Goal: Complete application form: Complete application form

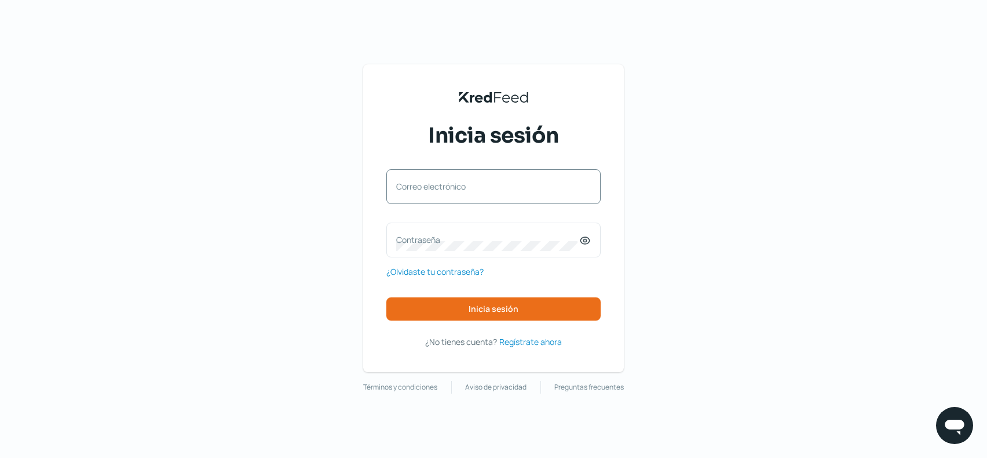
click at [480, 190] on label "Correo electrónico" at bounding box center [487, 186] width 183 height 11
click at [480, 190] on input "Correo electrónico" at bounding box center [493, 192] width 195 height 10
type input "[EMAIL_ADDRESS][DOMAIN_NAME]"
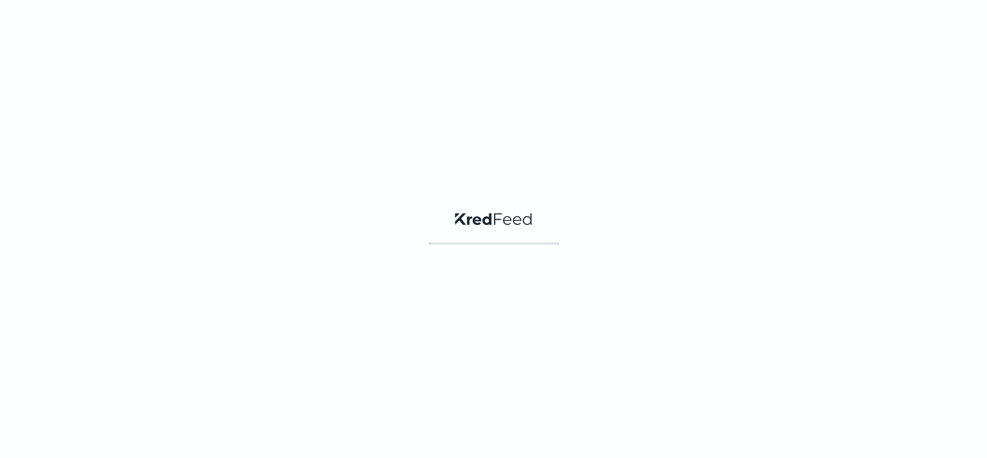
click at [514, 297] on div "KredFeed's Black Logo" at bounding box center [493, 229] width 987 height 458
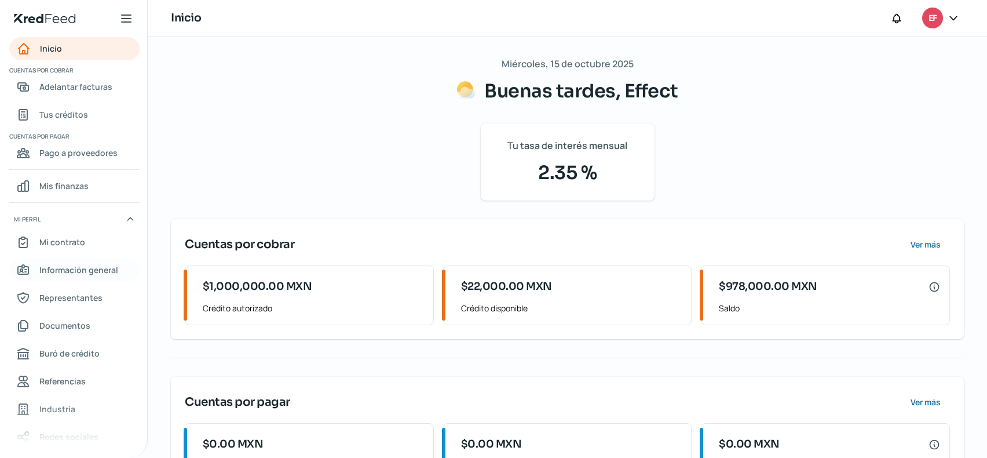
click at [92, 276] on span "Información general" at bounding box center [78, 269] width 79 height 14
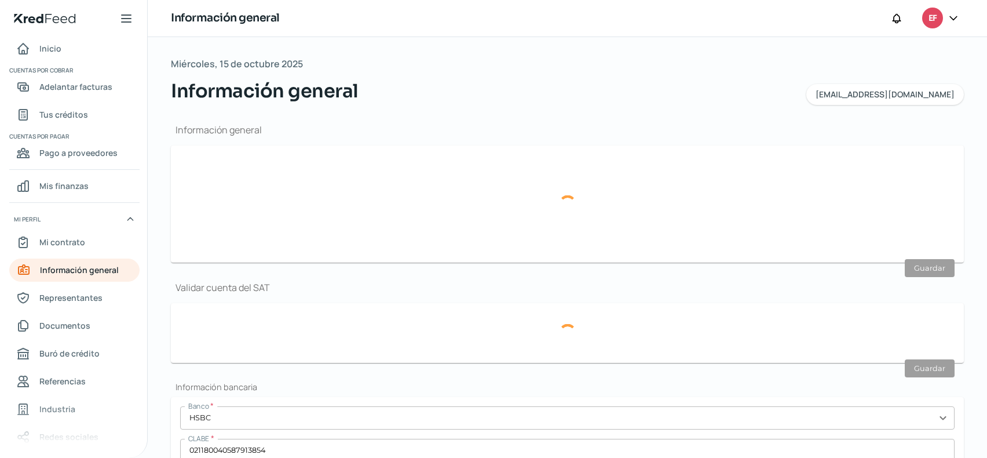
type input "[EMAIL_ADDRESS][DOMAIN_NAME]"
type input "Personas morales del régimen general"
type input "Effect"
type input "55 - 4381 - 4984"
type input "55 - 8662 - 7942"
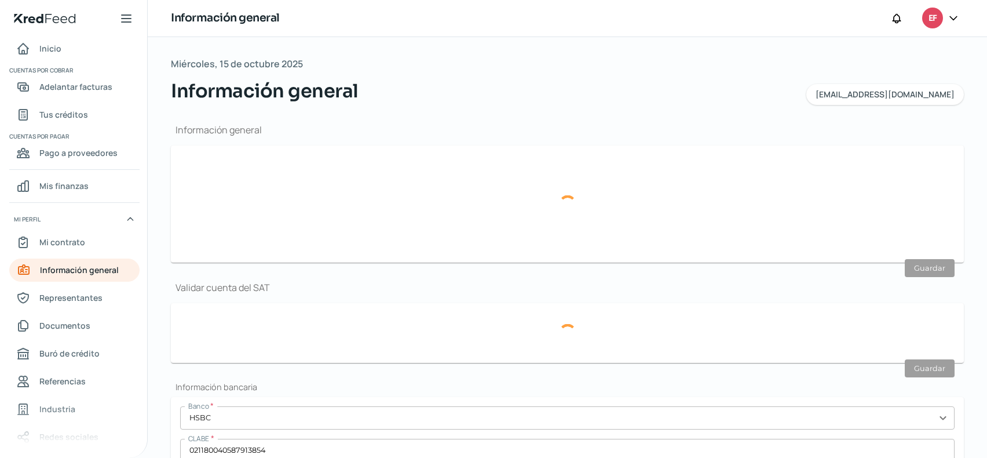
type input "EAM161104LR4"
type input "CAMINO DE STA [PERSON_NAME]"
type input "890"
type input "T2 DEPTO 101"
type input "10700"
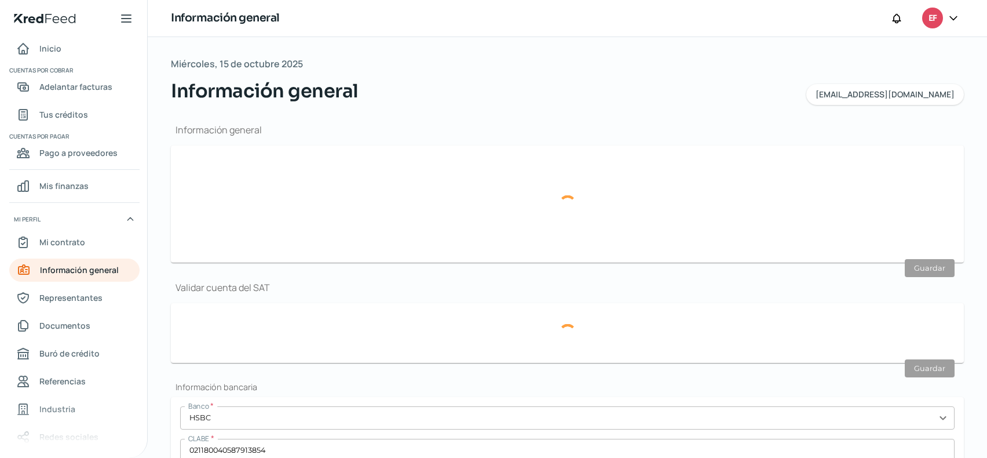
type input "HEROES [PERSON_NAME]"
type input "[PERSON_NAME]"
type input "CDMX"
type input "[GEOGRAPHIC_DATA]"
type input "20240921-90016688.pdf"
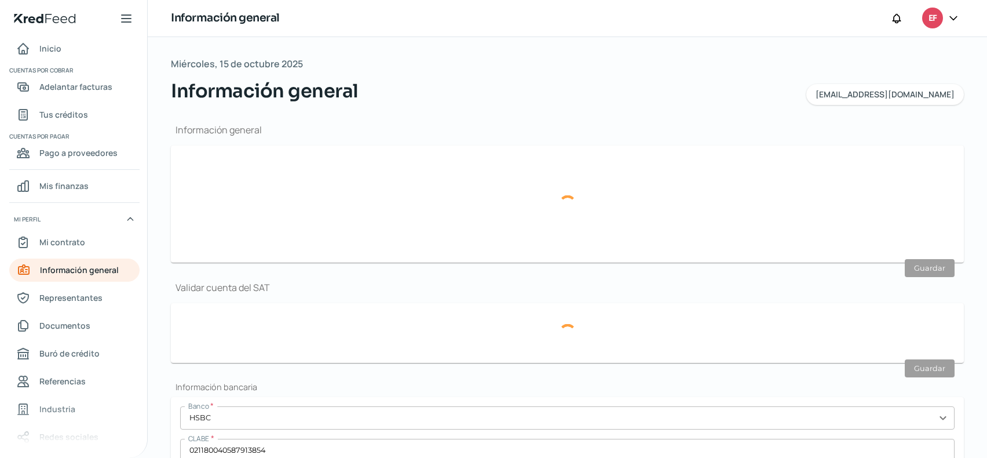
type input "2"
type input "0"
type input "Rentada"
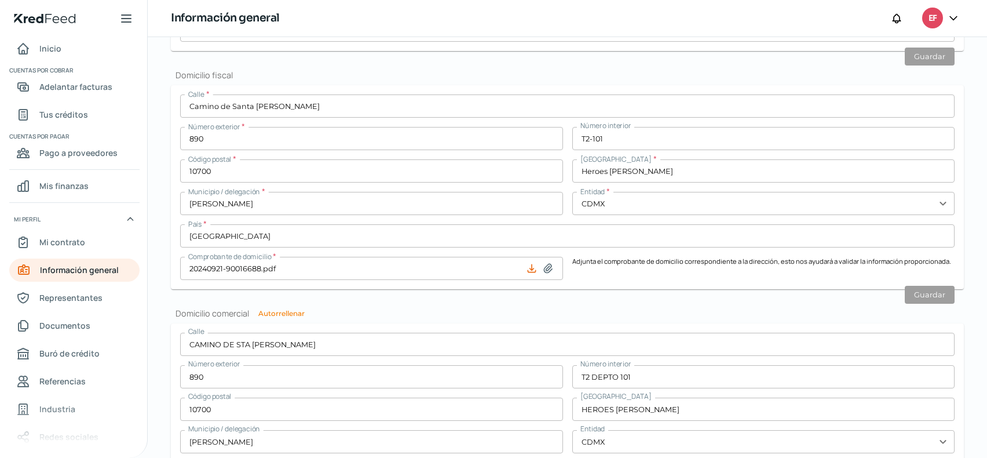
scroll to position [464, 0]
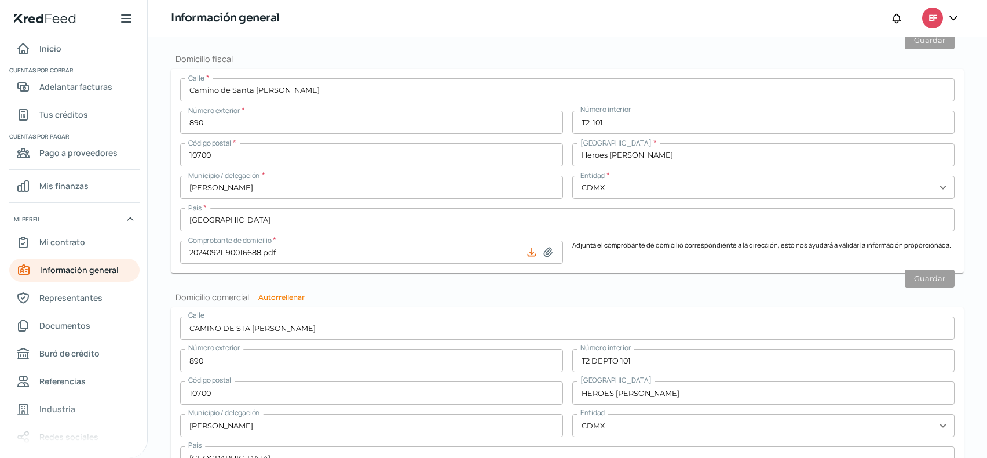
click at [544, 254] on icon at bounding box center [548, 252] width 8 height 9
type input "C:\fakepath\20250921-90016688.pdf"
type input "20250921-90016688.pdf"
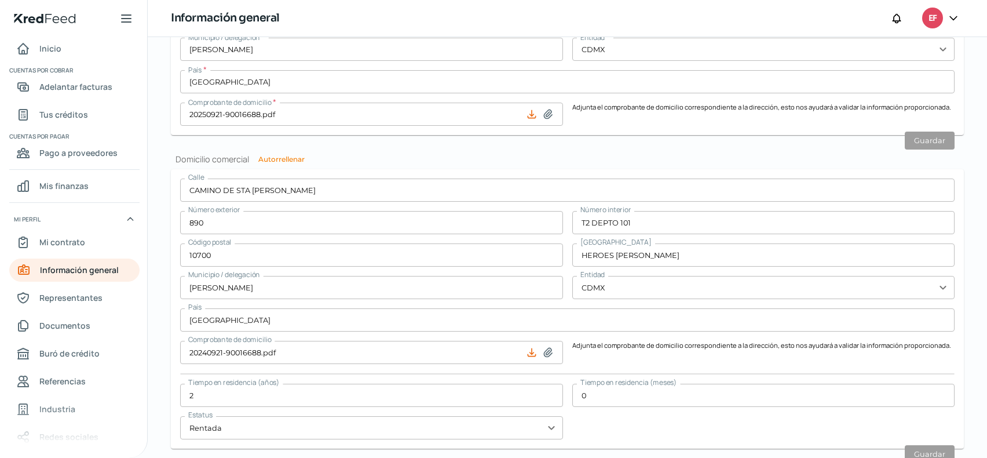
scroll to position [637, 0]
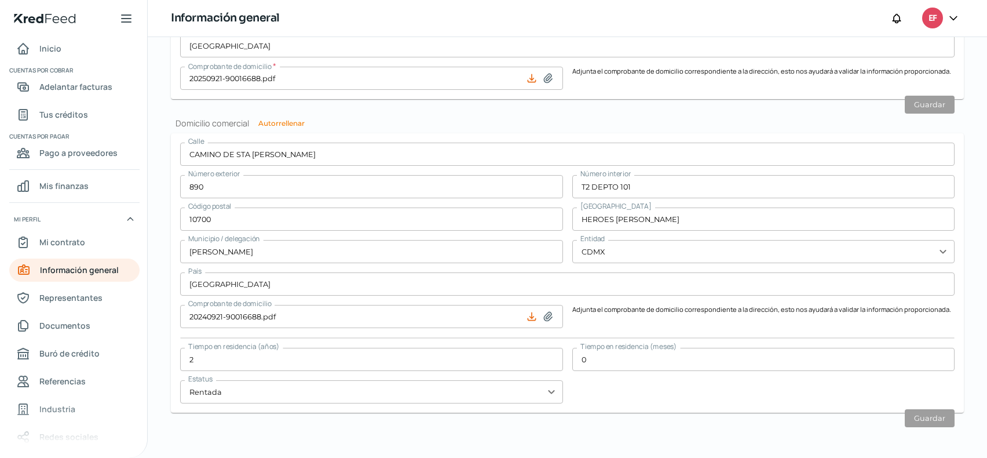
click at [227, 151] on input "CAMINO DE STA [PERSON_NAME]" at bounding box center [567, 154] width 775 height 23
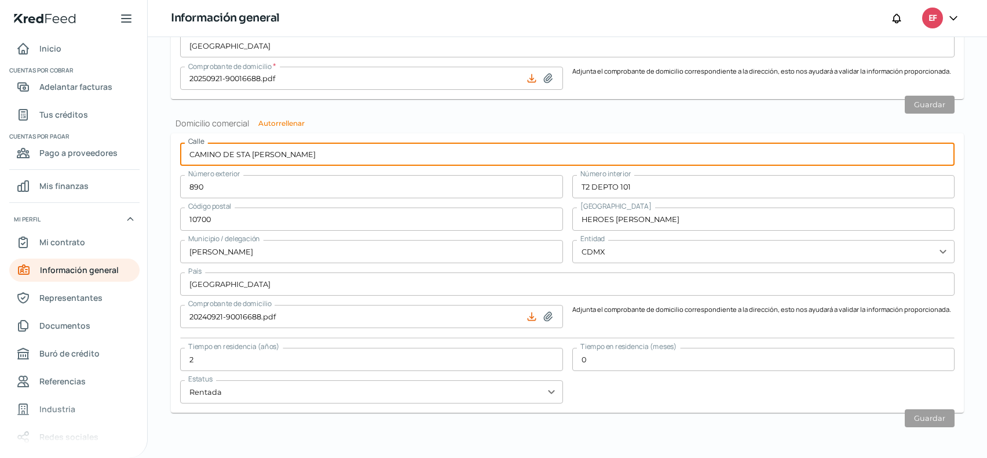
click at [227, 151] on input "CAMINO DE STA [PERSON_NAME]" at bounding box center [567, 154] width 775 height 23
type input "BLV [PERSON_NAME]"
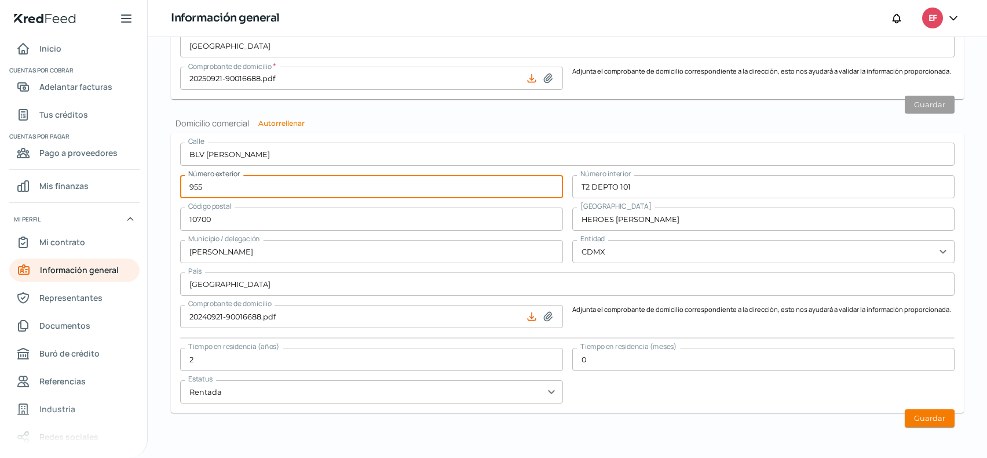
type input "955"
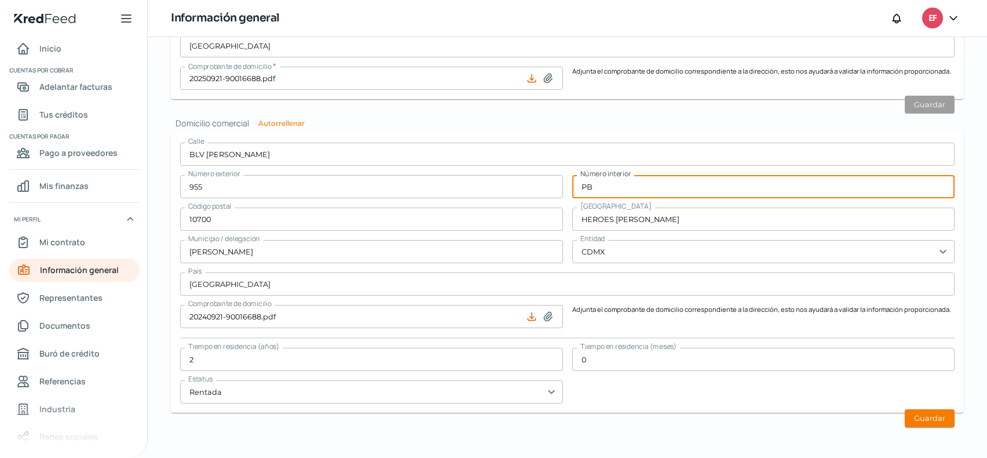
type input "PB"
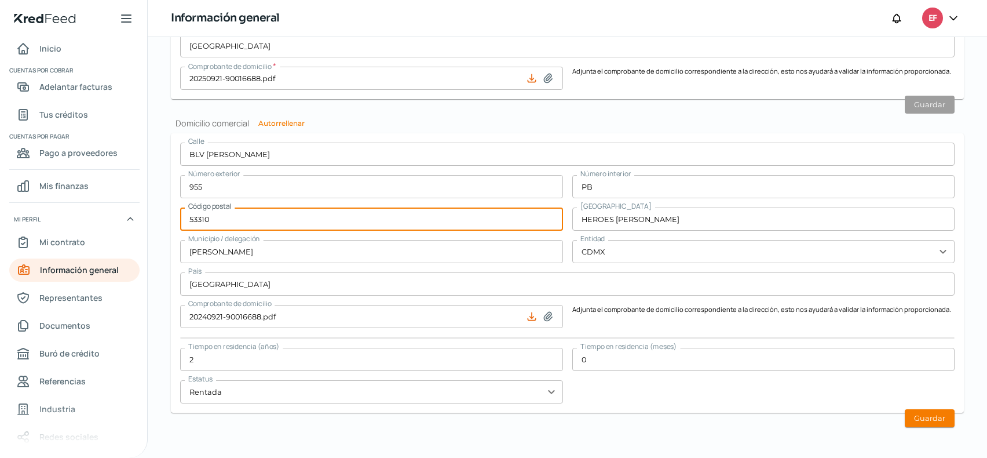
type input "53310"
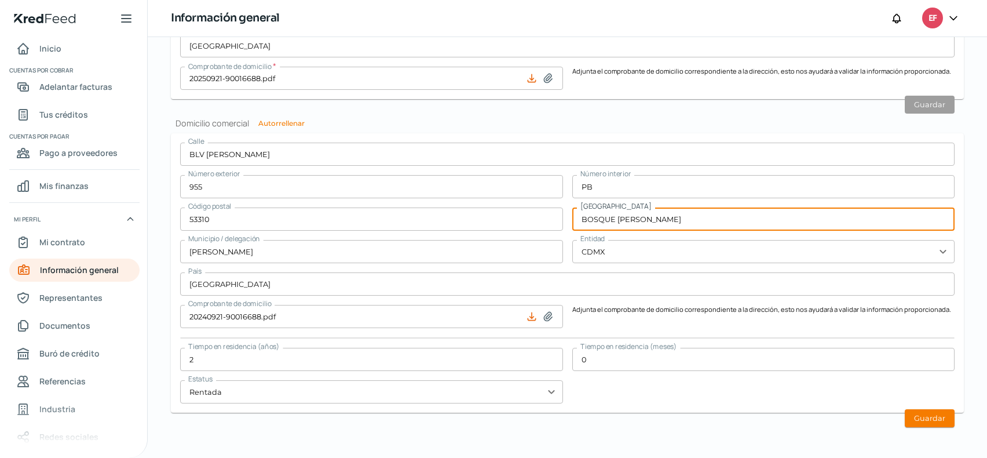
type input "BOSQUE [PERSON_NAME]"
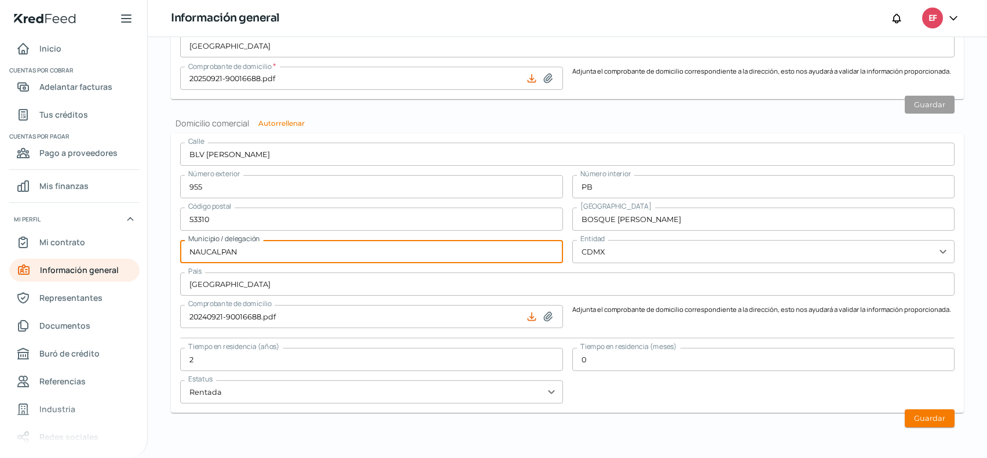
type input "NAUCALPAN"
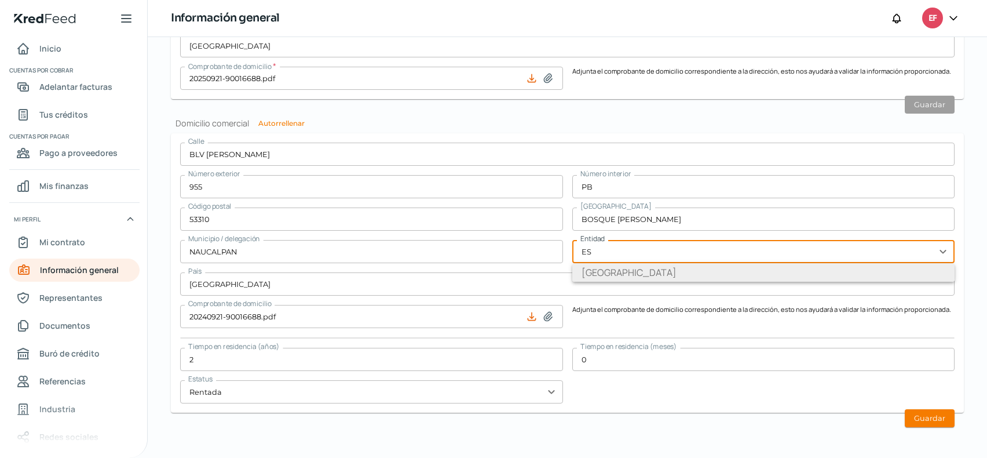
type input "[GEOGRAPHIC_DATA]"
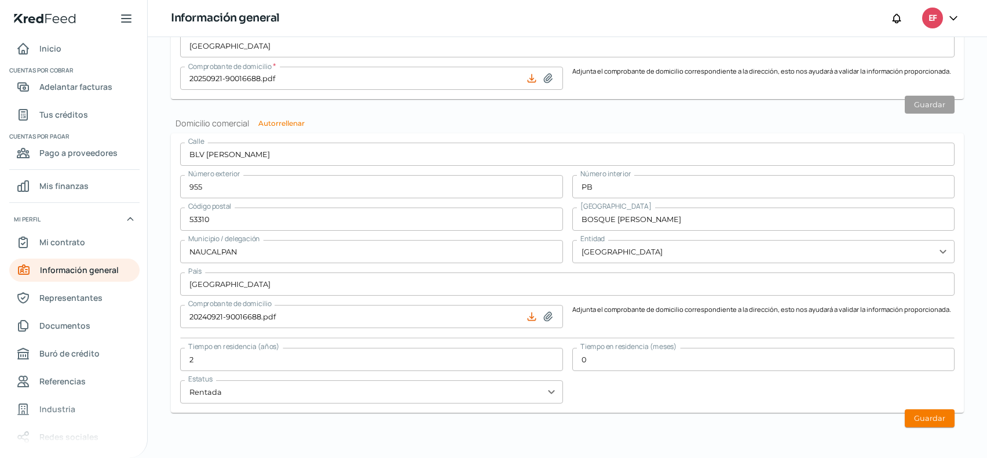
click at [422, 360] on input "2" at bounding box center [371, 359] width 383 height 23
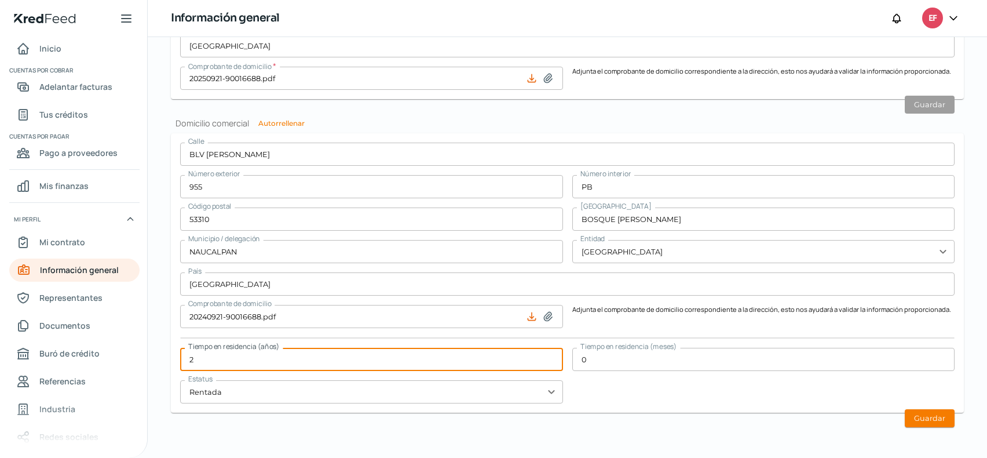
click at [422, 360] on input "2" at bounding box center [371, 359] width 383 height 23
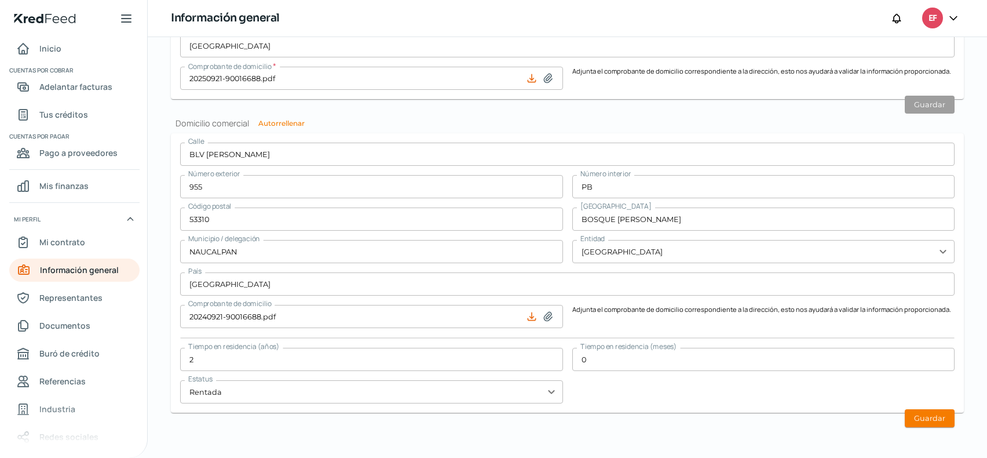
click at [543, 313] on icon at bounding box center [548, 317] width 12 height 12
type input "C:\fakepath\Recibo-Sep Effect.pdf"
type input "Recibo-Sep Effect.pdf"
click at [925, 414] on button "Guardar" at bounding box center [930, 418] width 50 height 18
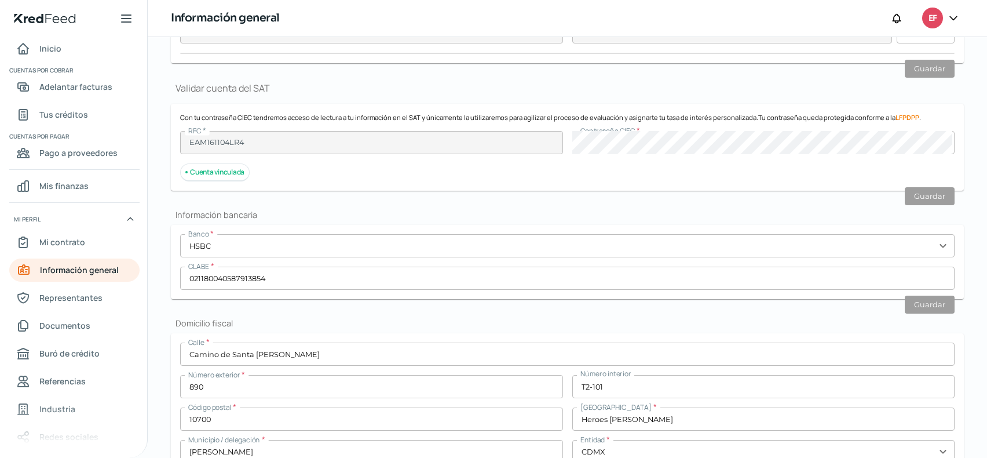
scroll to position [232, 0]
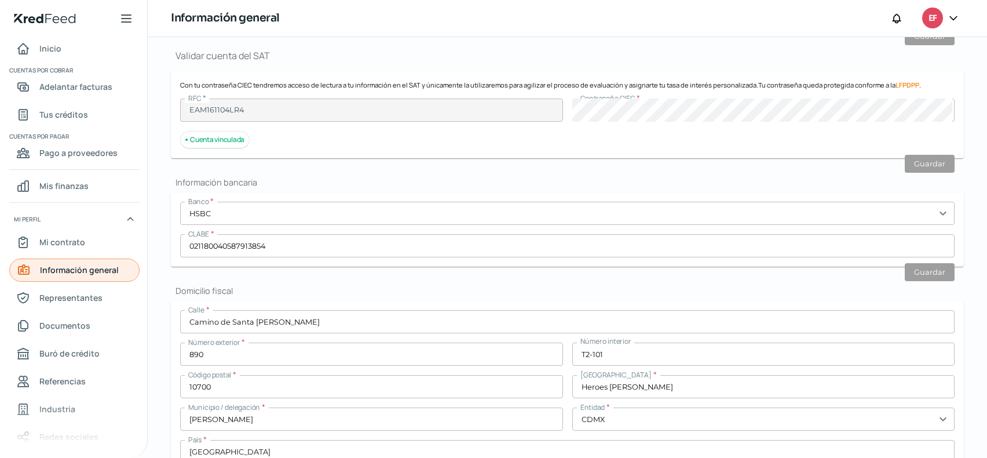
click at [71, 273] on span "Información general" at bounding box center [79, 269] width 79 height 14
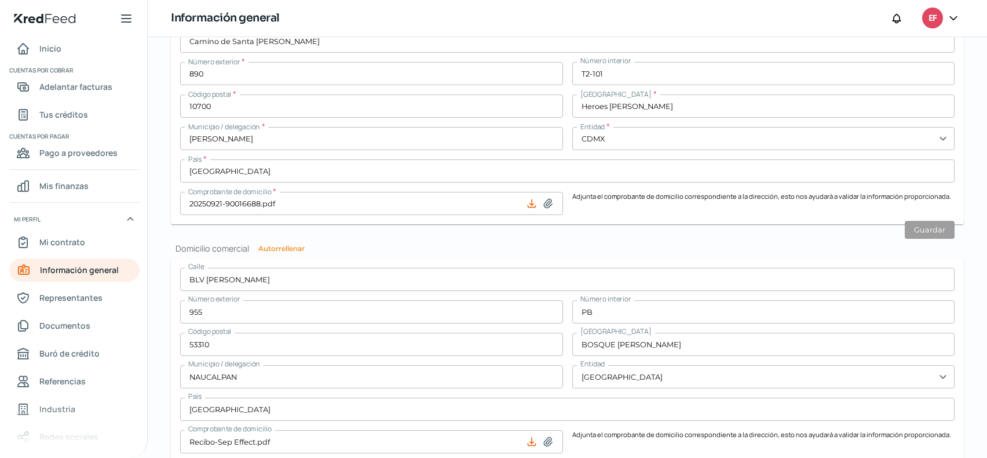
scroll to position [579, 0]
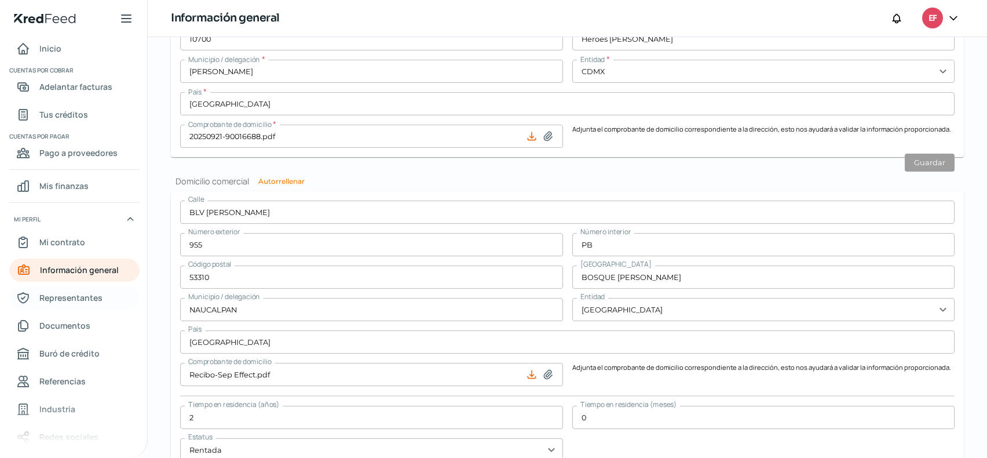
click at [87, 302] on span "Representantes" at bounding box center [70, 297] width 63 height 14
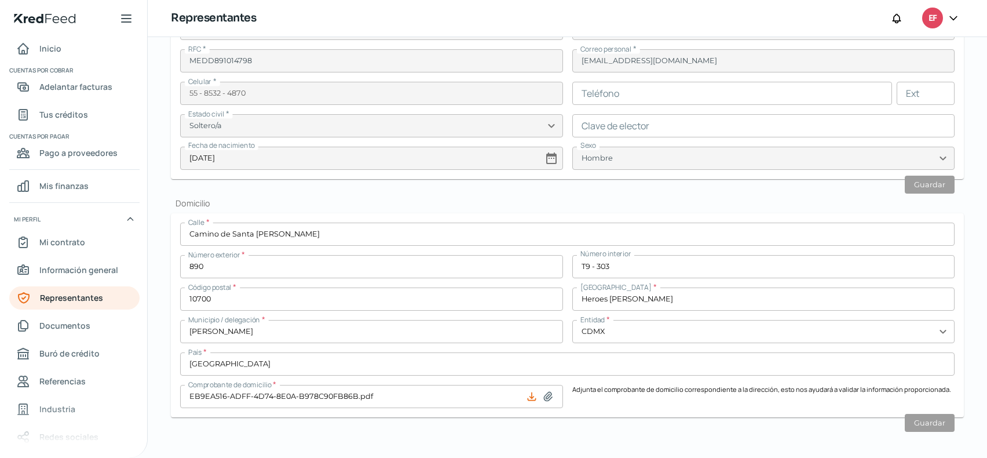
scroll to position [348, 0]
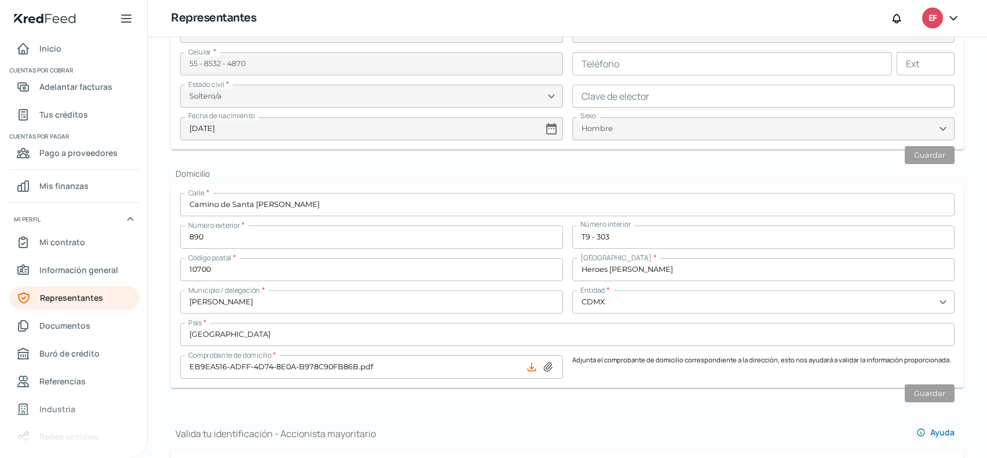
click at [548, 364] on icon at bounding box center [548, 366] width 8 height 9
type input "C:\fakepath\627476359_invoice (3).pdf"
type input "627476359_invoice (3).pdf"
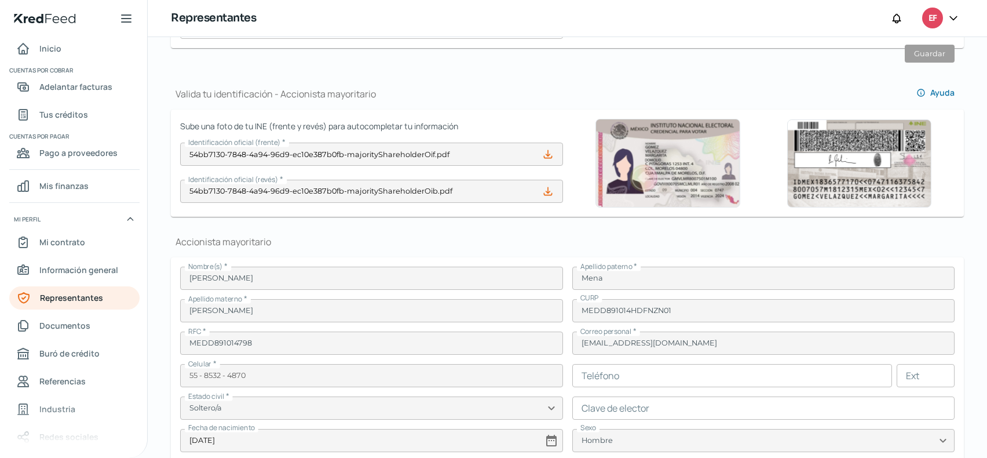
scroll to position [695, 0]
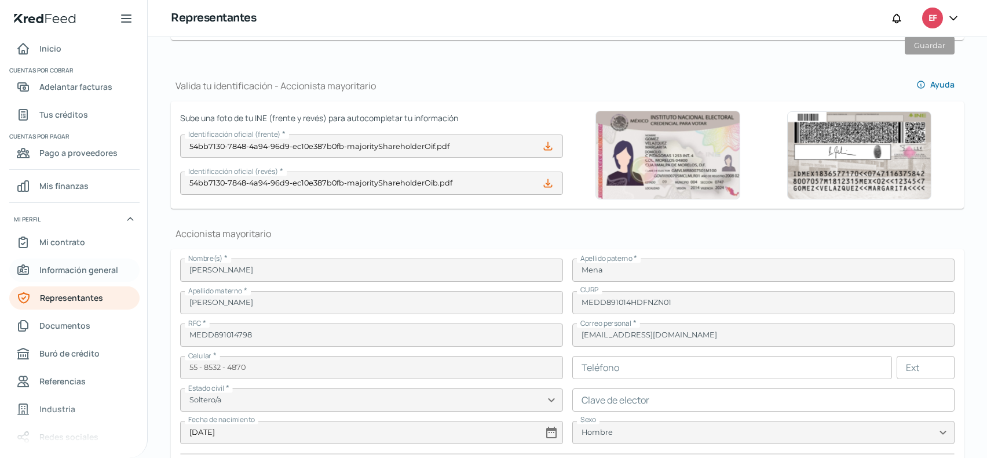
click at [86, 271] on span "Información general" at bounding box center [78, 269] width 79 height 14
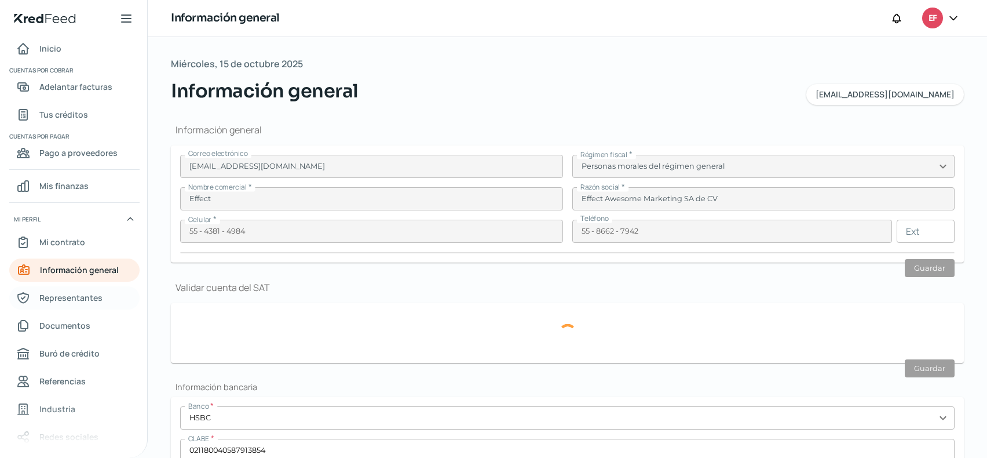
type input "EAM161104LR4"
type input "BLV [PERSON_NAME]"
type input "955"
type input "PB"
type input "53310"
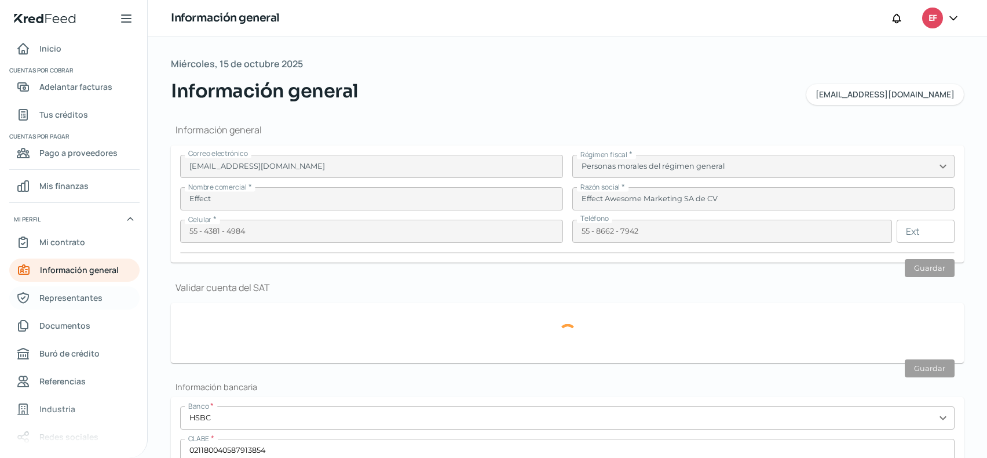
type input "BOSQUE [PERSON_NAME]"
type input "NAUCALPAN"
type input "[GEOGRAPHIC_DATA]"
type input "Recibo-Sep Effect.pdf"
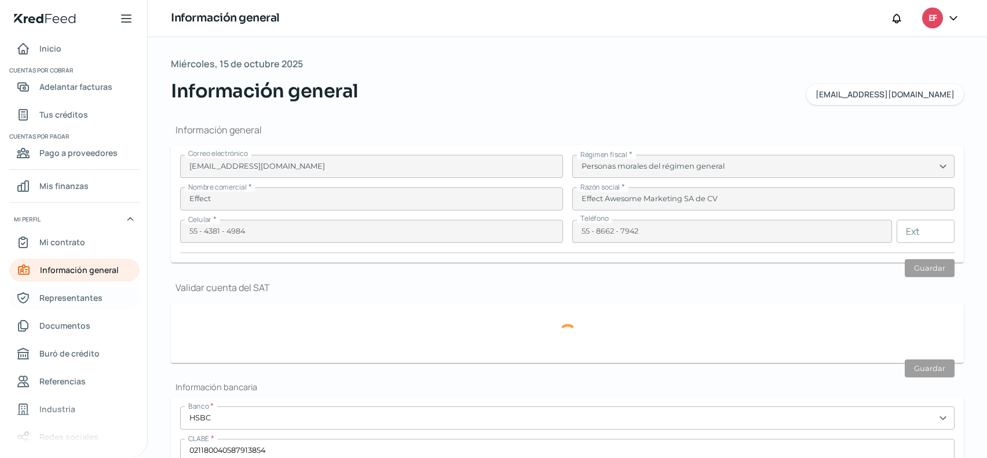
type input "2"
type input "0"
type input "Rentada"
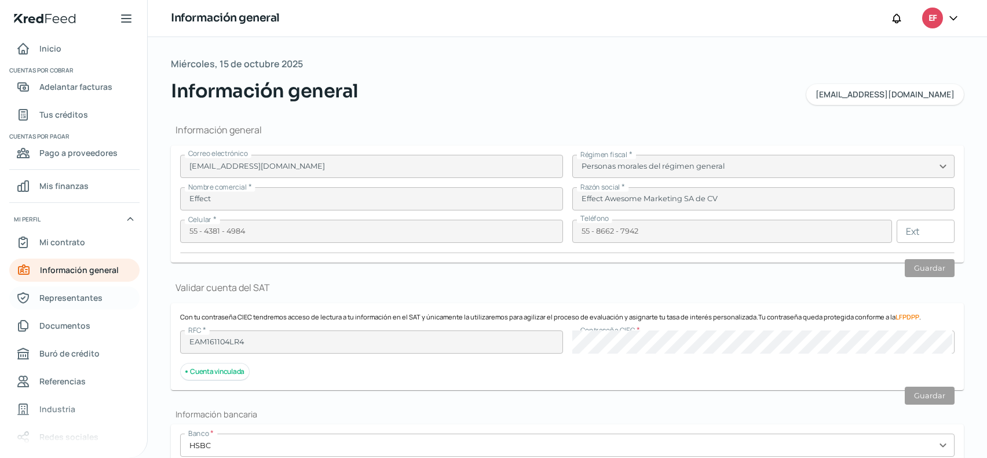
click at [79, 291] on span "Representantes" at bounding box center [70, 297] width 63 height 14
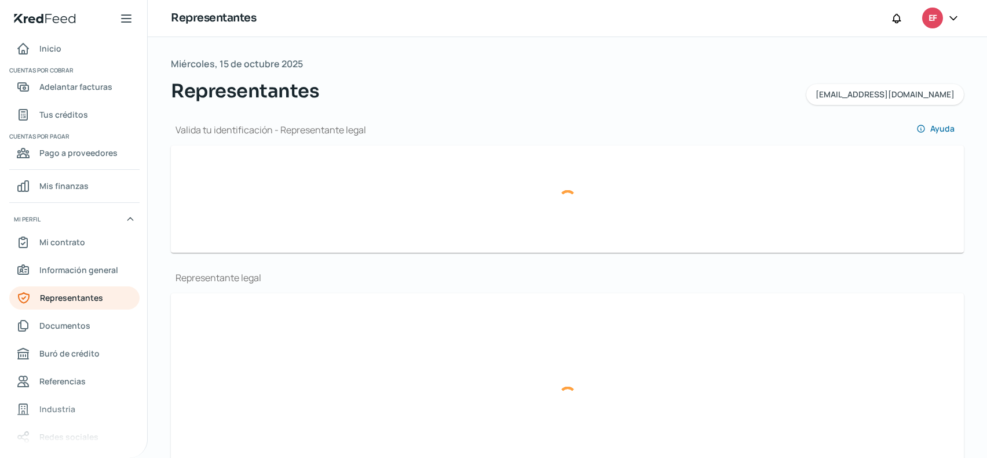
type input "54bb7130-7848-4a94-96d9-ec10e387b0fb-officialIdFront.pdf"
type input "54bb7130-7848-4a94-96d9-ec10e387b0fb-officialIdBack.jpeg"
type input "[PERSON_NAME]"
type input "Mena"
type input "[PERSON_NAME]"
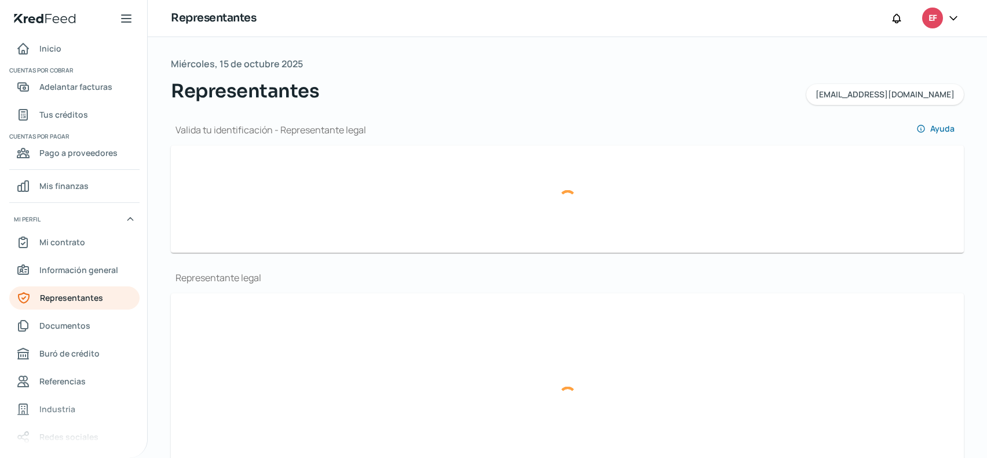
type input "MEDD891014HDFNZN01"
type input "MEDD891014798"
type input "[EMAIL_ADDRESS][DOMAIN_NAME]"
type input "55 - 8532 - 4870"
type input "Soltero/a"
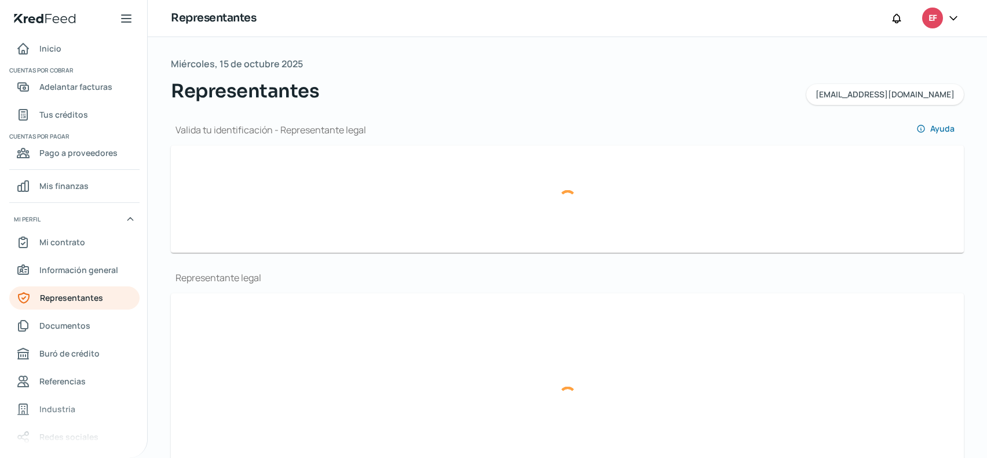
type input "[DATE]"
type input "Hombre"
type input "54bb7130-7848-4a94-96d9-ec10e387b0fb-majorityShareholderOif.pdf"
type input "54bb7130-7848-4a94-96d9-ec10e387b0fb-majorityShareholderOib.pdf"
type input "[PERSON_NAME]"
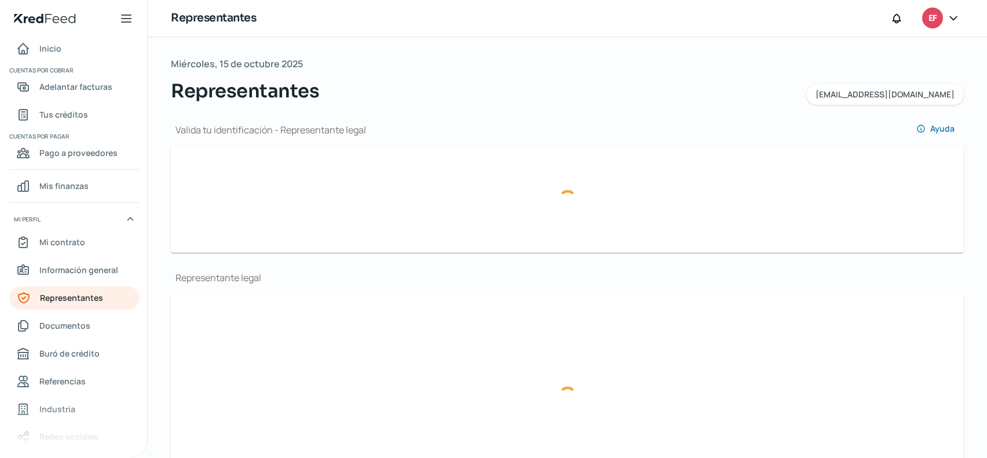
type input "Mena"
type input "[PERSON_NAME]"
type input "MEDD891014HDFNZN01"
type input "MEDD891014798"
type input "[EMAIL_ADDRESS][DOMAIN_NAME]"
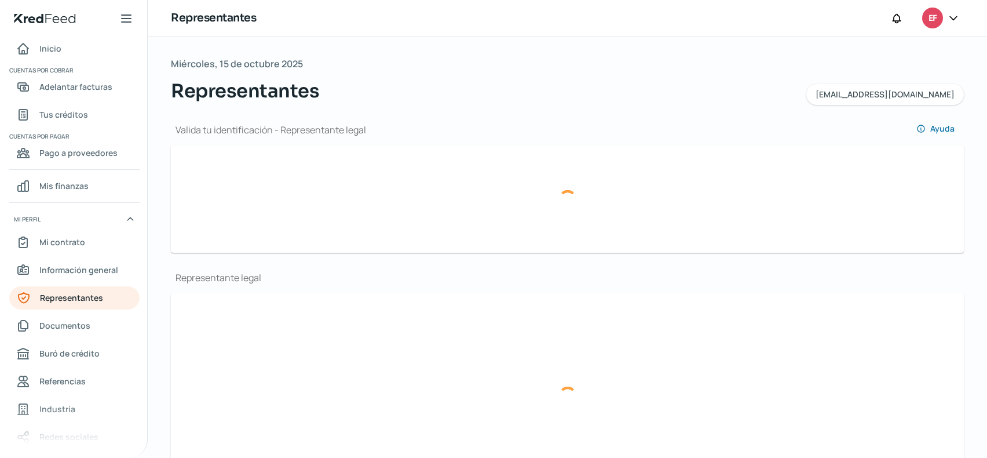
type input "55 - 8532 - 4870"
type input "Soltero/a"
type input "[DATE]"
type input "Hombre"
type input "No"
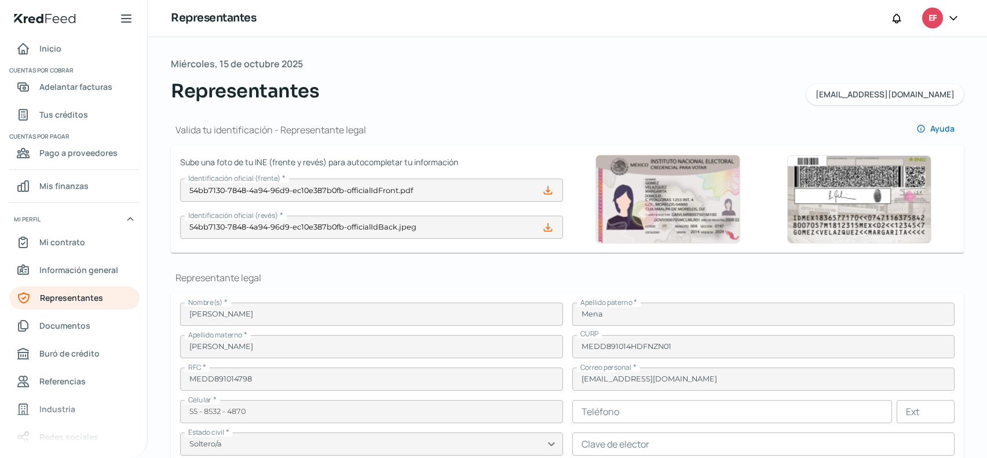
type input "627476359_invoice (3).pdf"
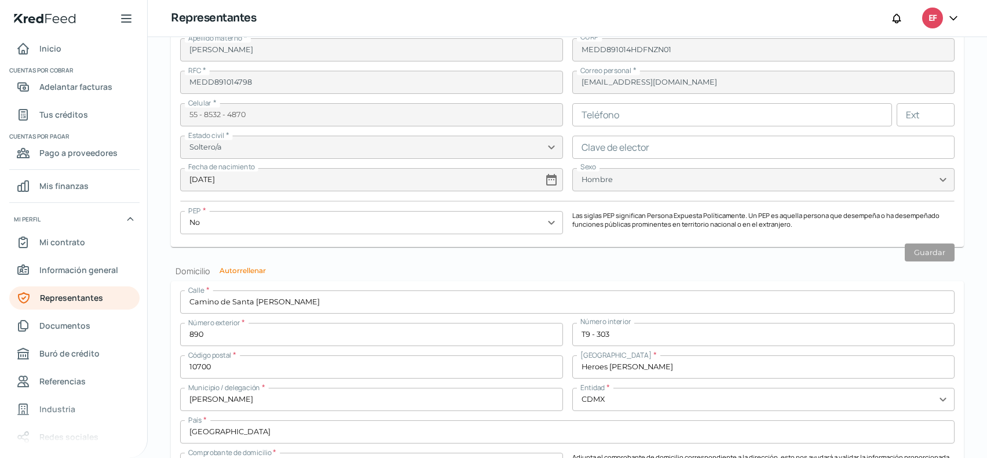
scroll to position [1021, 0]
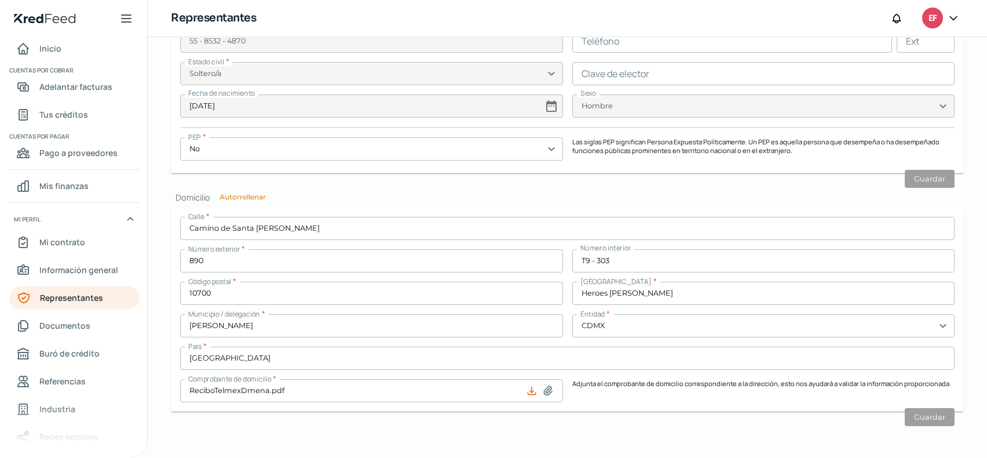
click at [532, 390] on icon at bounding box center [532, 391] width 12 height 12
click at [548, 389] on icon at bounding box center [548, 390] width 8 height 9
type input "C:\fakepath\627476359_invoice (3).pdf"
type input "627476359_invoice (3).pdf"
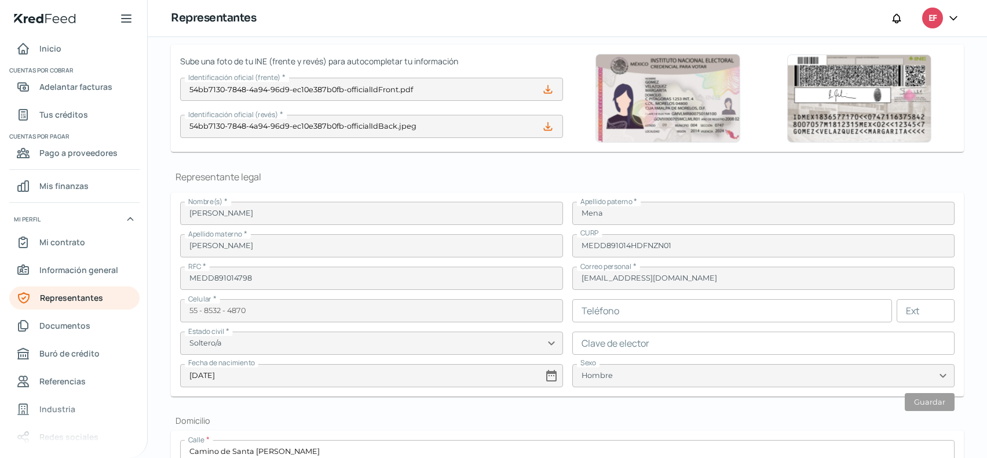
scroll to position [94, 0]
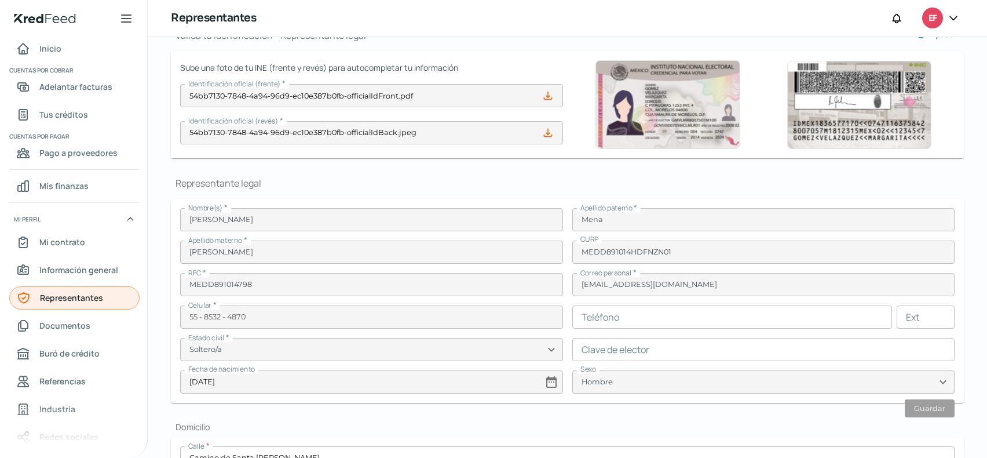
click at [49, 297] on span "Representantes" at bounding box center [71, 297] width 63 height 14
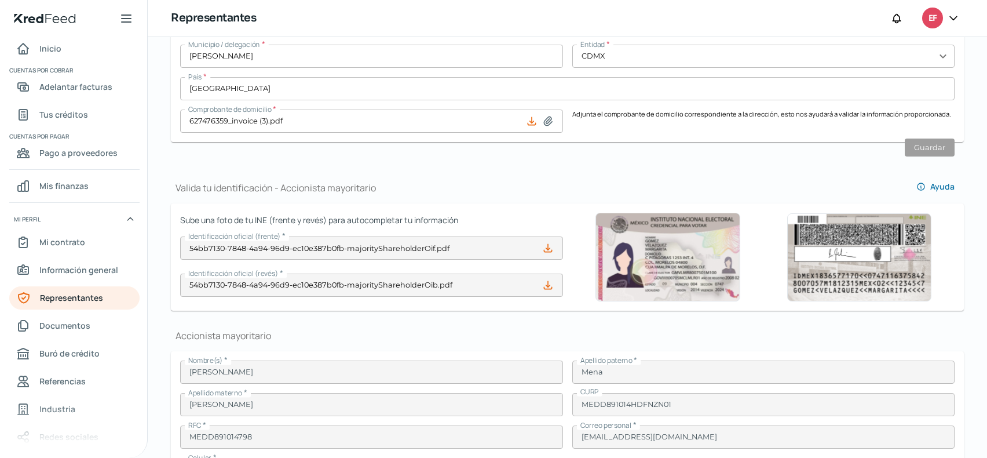
scroll to position [790, 0]
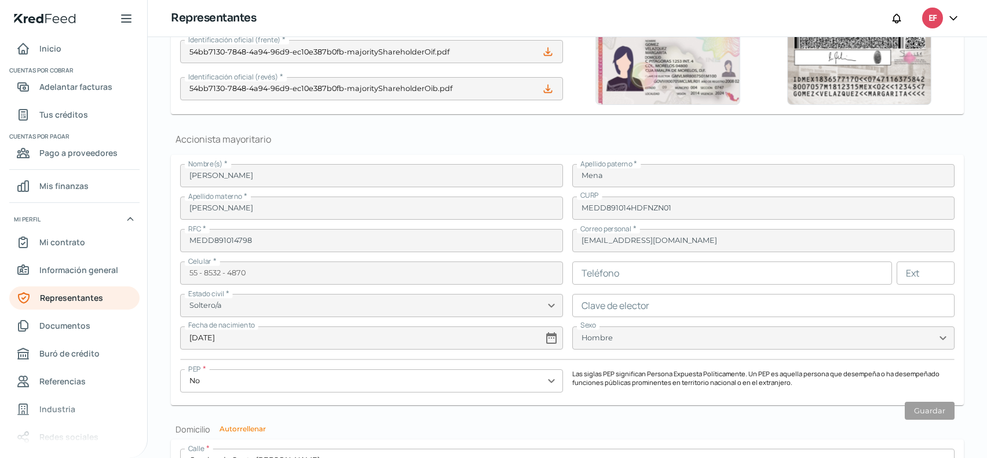
click at [383, 140] on h1 "Accionista mayoritario" at bounding box center [567, 139] width 793 height 13
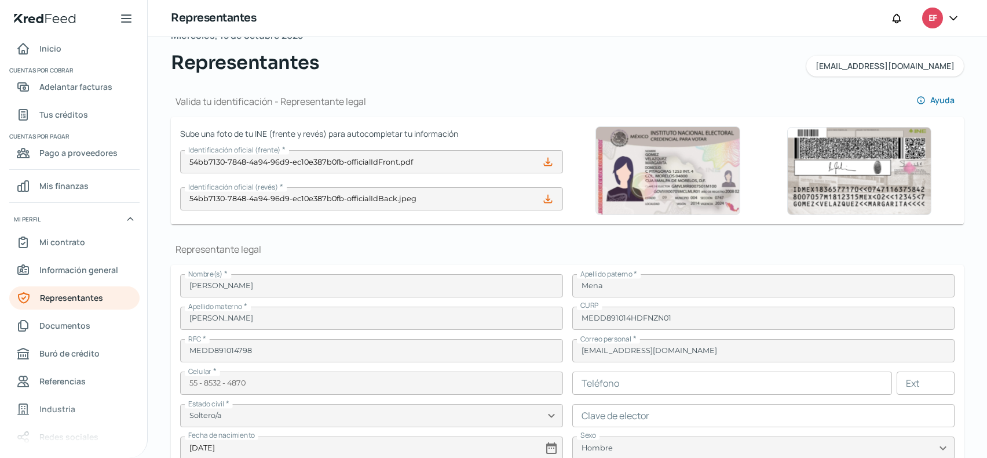
scroll to position [290, 0]
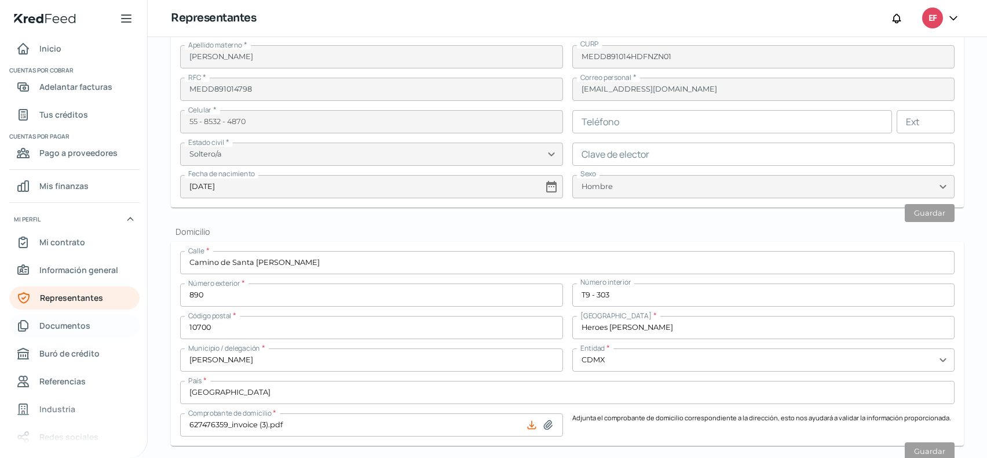
click at [73, 332] on span "Documentos" at bounding box center [64, 325] width 51 height 14
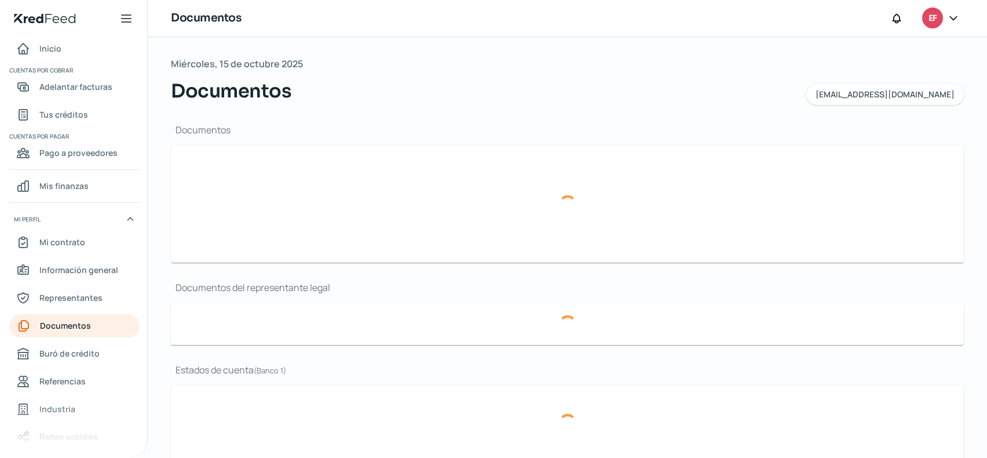
type input "[PERSON_NAME] ACTUALIZADA EFFECT.pdf"
type input "54bb7130-7848-4a94-96d9-ec10e387b0fb-powerOfAttorney.pdf"
type input "eStatementPDFMar2025 (1).pdf"
type input "eStatementPDFFeb2025.pdf"
type input "eStatementPDFJan2025.pdf"
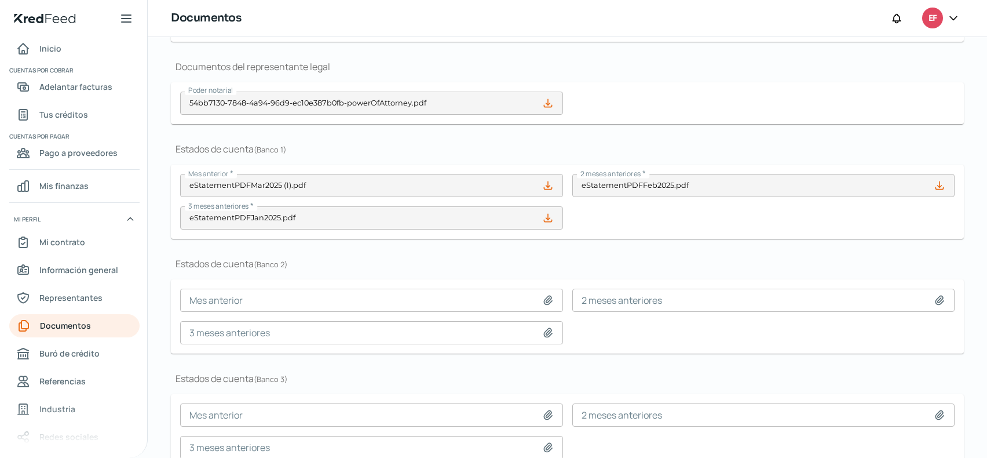
scroll to position [232, 0]
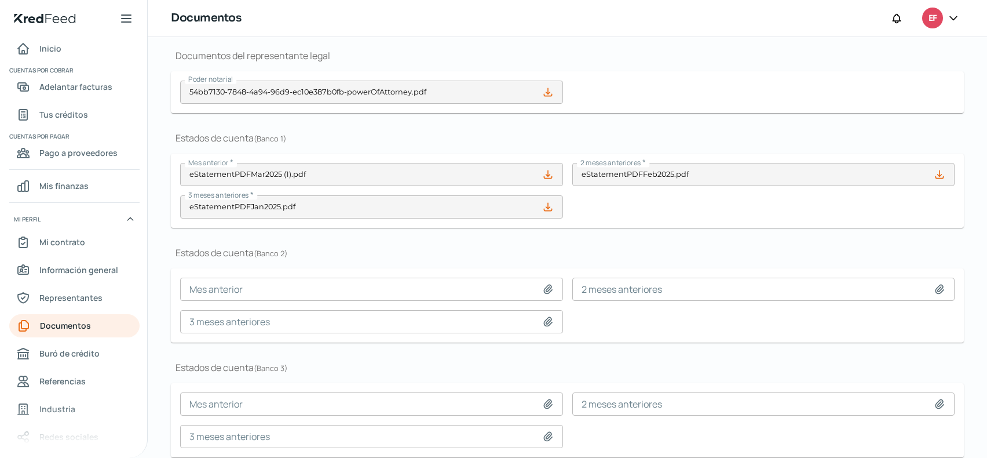
click at [545, 174] on icon at bounding box center [548, 174] width 8 height 8
click at [289, 226] on form "Mes anterior * eStatementPDFMar2025 (1).pdf 2 meses anteriores * eStatementPDFF…" at bounding box center [567, 191] width 793 height 74
click at [614, 64] on div "Documentos del representante legal Poder notarial 54bb7130-7848-4a94-96d9-ec10e…" at bounding box center [567, 81] width 793 height 64
click at [60, 51] on link "Inicio" at bounding box center [74, 48] width 130 height 23
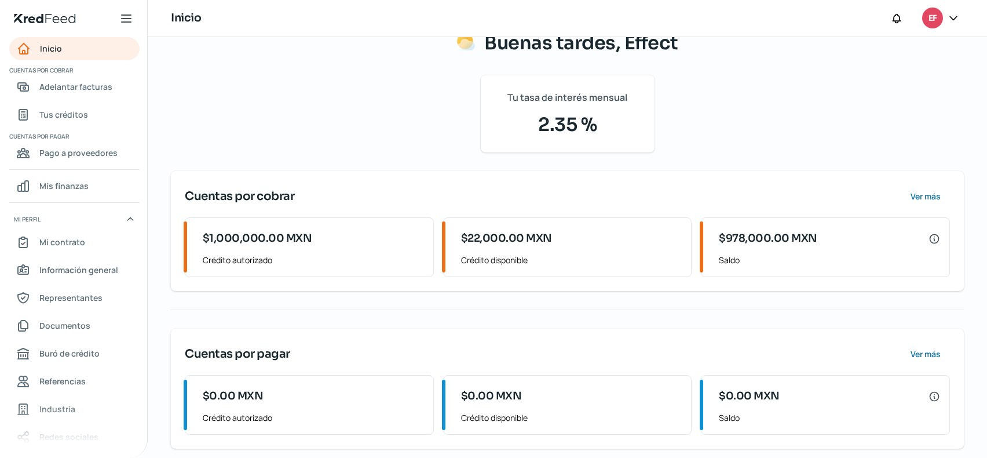
scroll to position [56, 0]
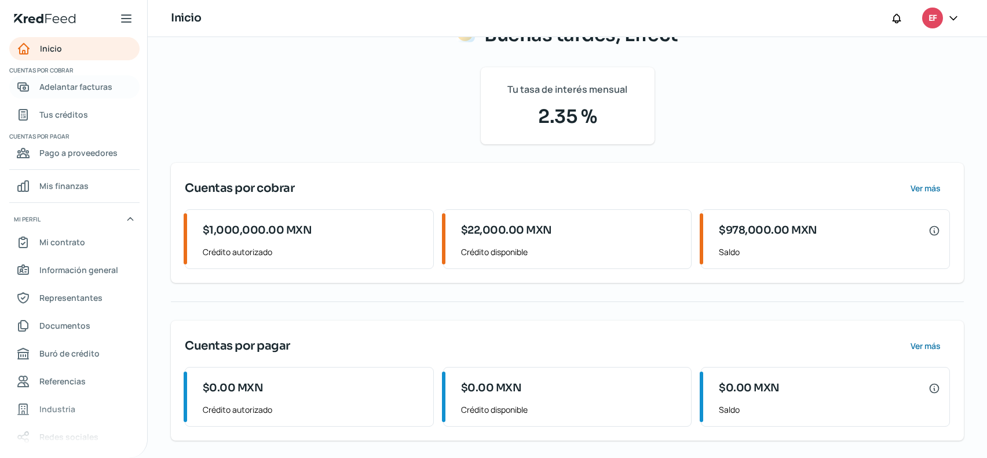
click at [74, 92] on span "Adelantar facturas" at bounding box center [75, 86] width 73 height 14
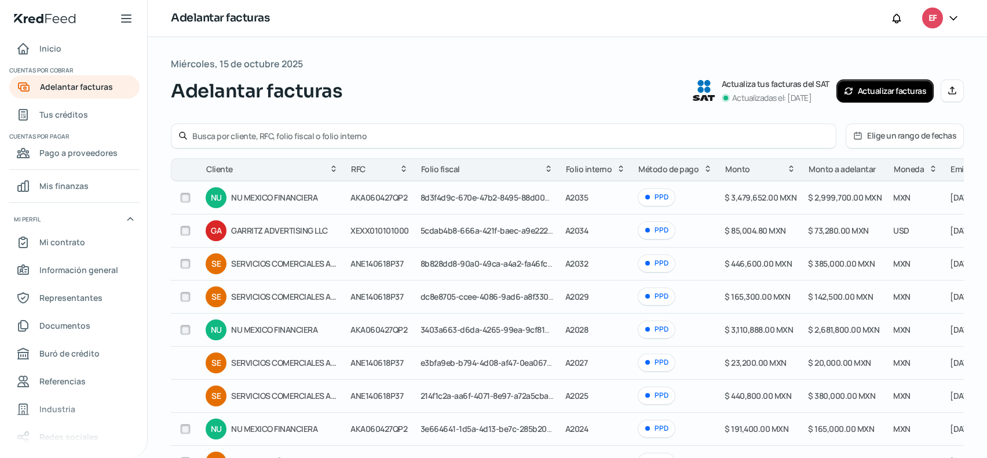
click at [93, 34] on div "Inicio | KredFeed" at bounding box center [73, 18] width 147 height 37
click at [38, 39] on link "Inicio" at bounding box center [74, 48] width 130 height 23
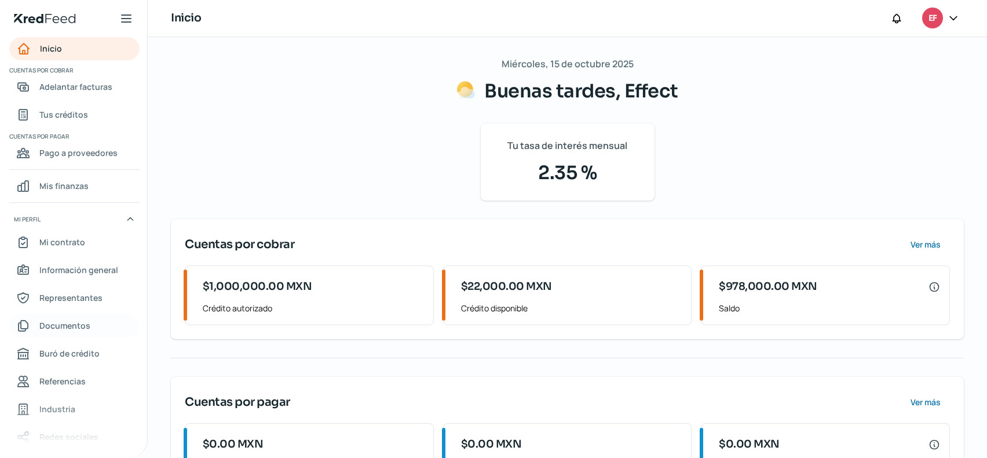
click at [67, 325] on span "Documentos" at bounding box center [64, 325] width 51 height 14
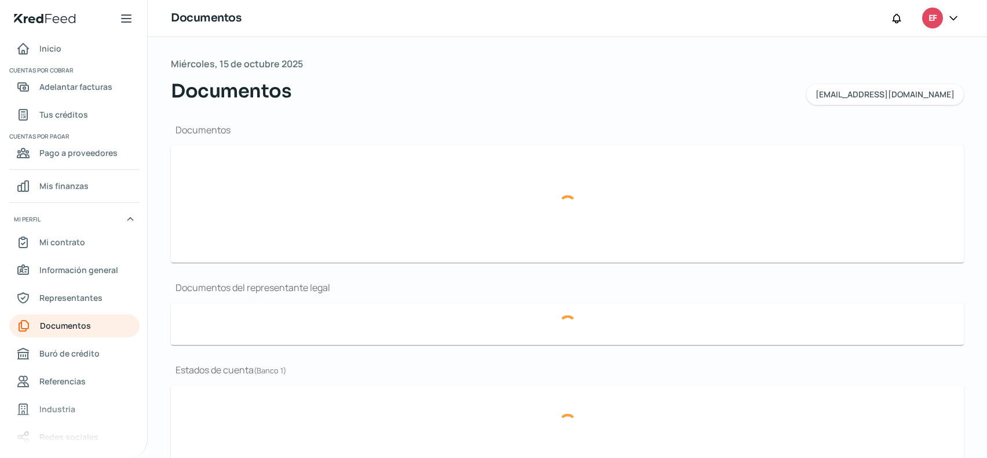
type input "[PERSON_NAME] ACTUALIZADA EFFECT.pdf"
type input "54bb7130-7848-4a94-96d9-ec10e387b0fb-powerOfAttorney.pdf"
type input "eStatementPDFMar2025 (1).pdf"
type input "eStatementPDFFeb2025.pdf"
type input "eStatementPDFJan2025.pdf"
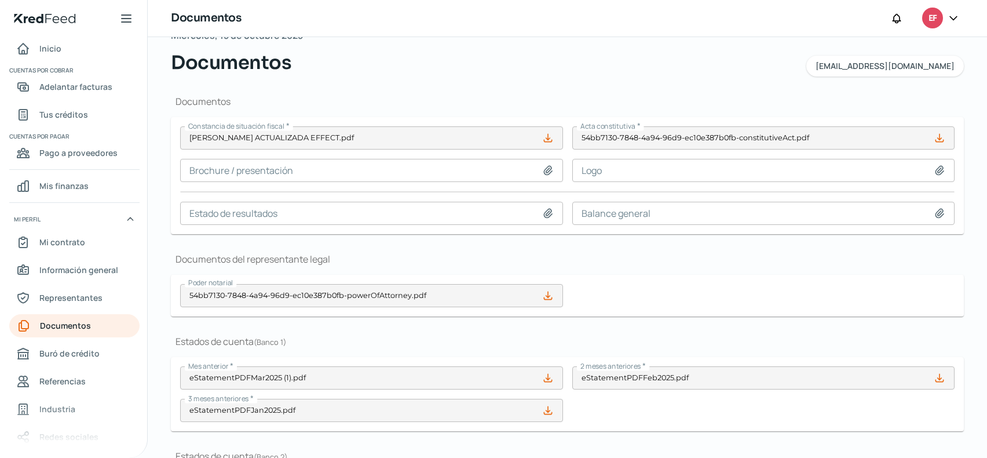
scroll to position [232, 0]
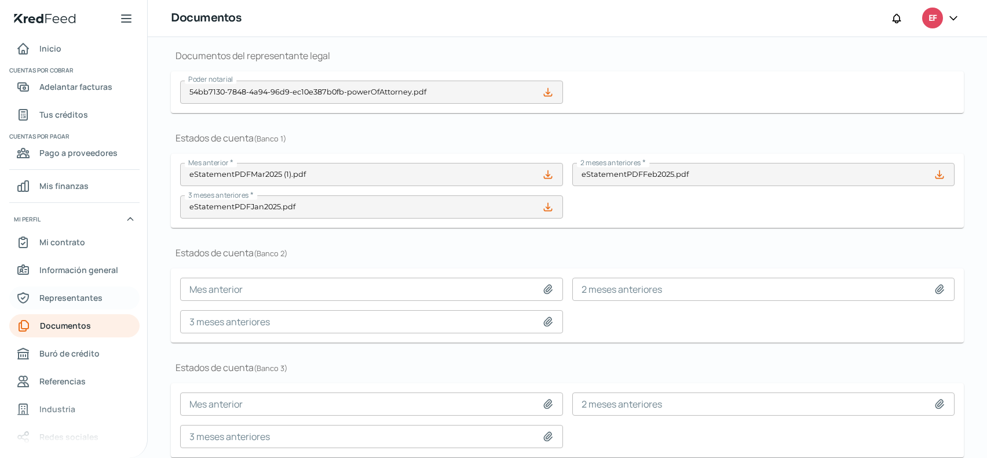
click at [63, 293] on span "Representantes" at bounding box center [70, 297] width 63 height 14
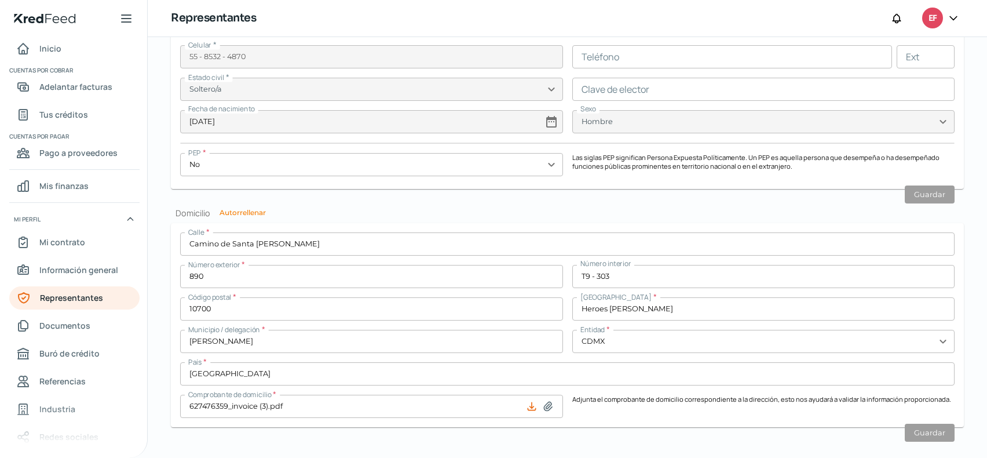
scroll to position [1021, 0]
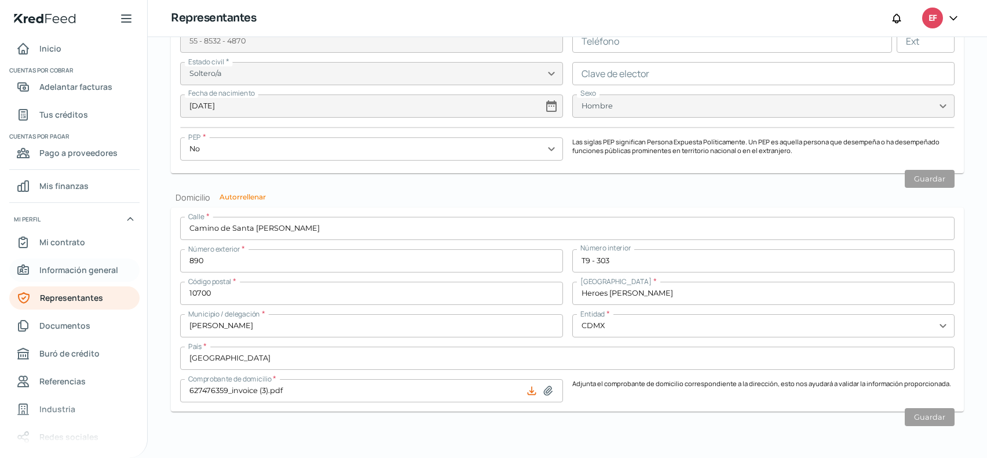
click at [49, 272] on span "Información general" at bounding box center [78, 269] width 79 height 14
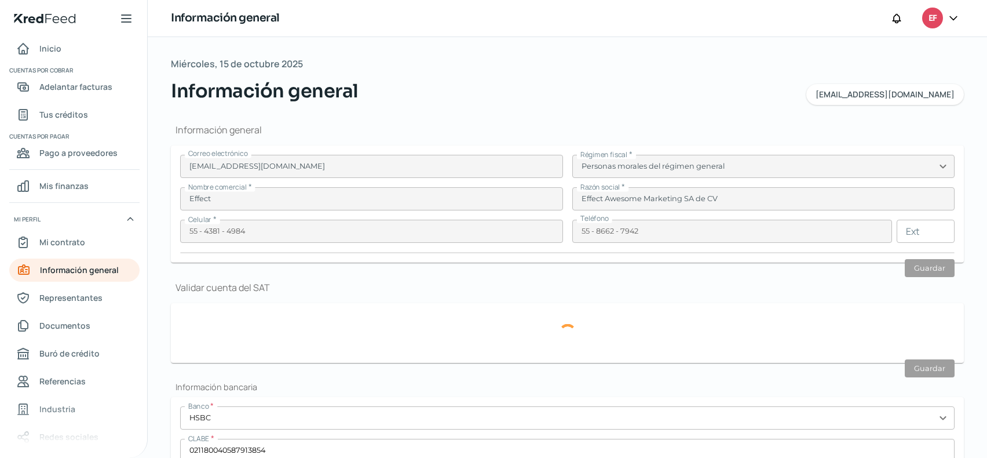
type input "EAM161104LR4"
type input "BLV [PERSON_NAME]"
type input "955"
type input "PB"
type input "53310"
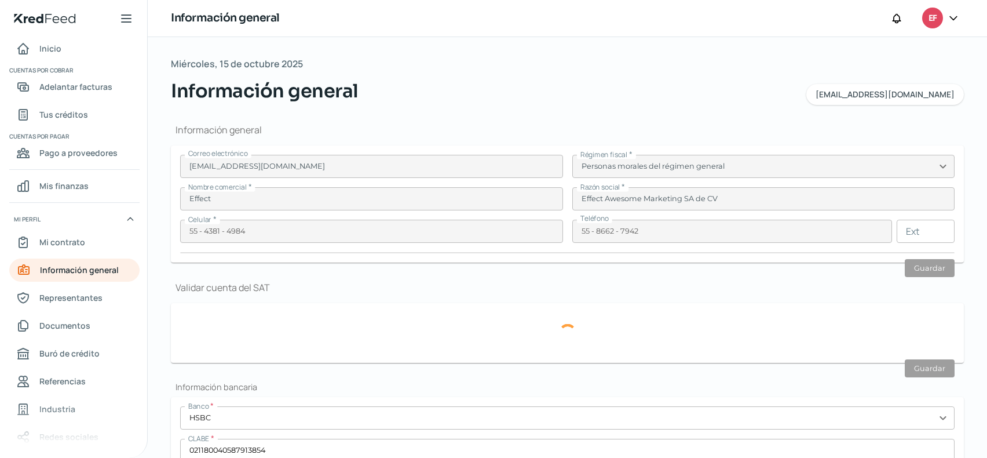
type input "BOSQUE [PERSON_NAME]"
type input "NAUCALPAN"
type input "[GEOGRAPHIC_DATA]"
type input "Recibo-Sep Effect.pdf"
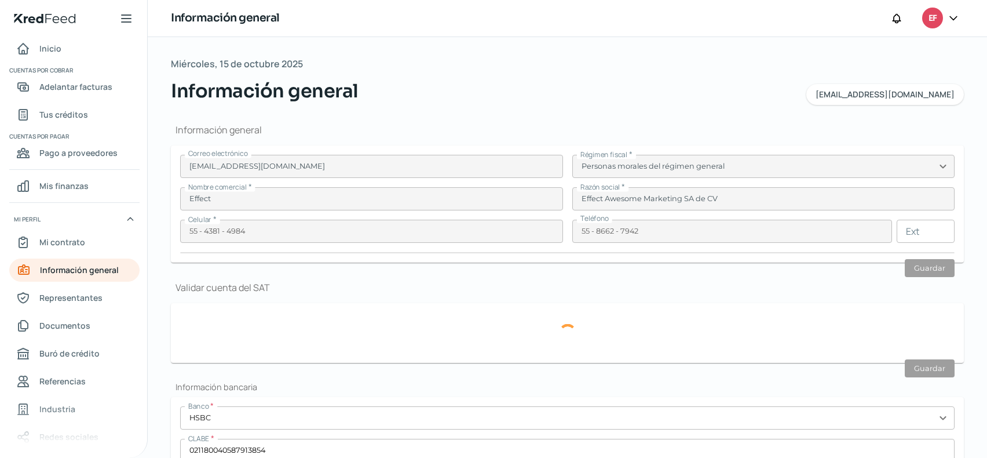
type input "2"
type input "0"
type input "Rentada"
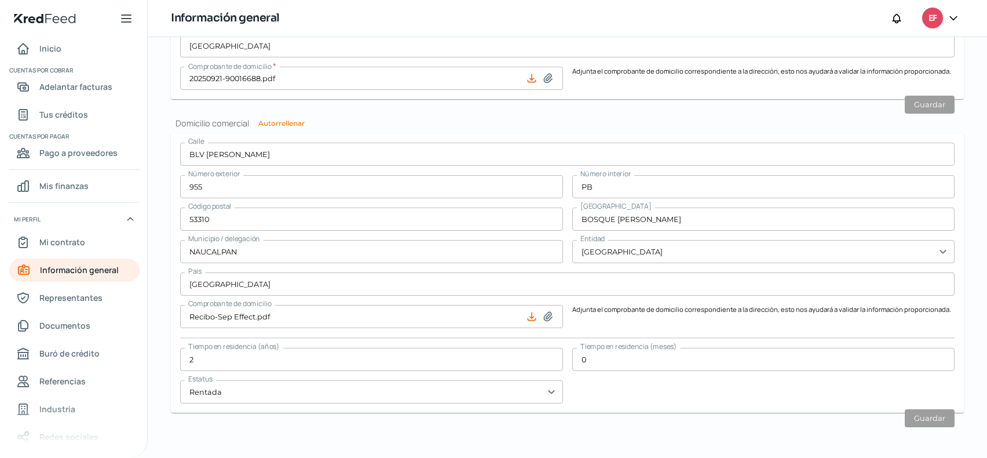
scroll to position [638, 0]
click at [42, 48] on span "Inicio" at bounding box center [50, 48] width 22 height 14
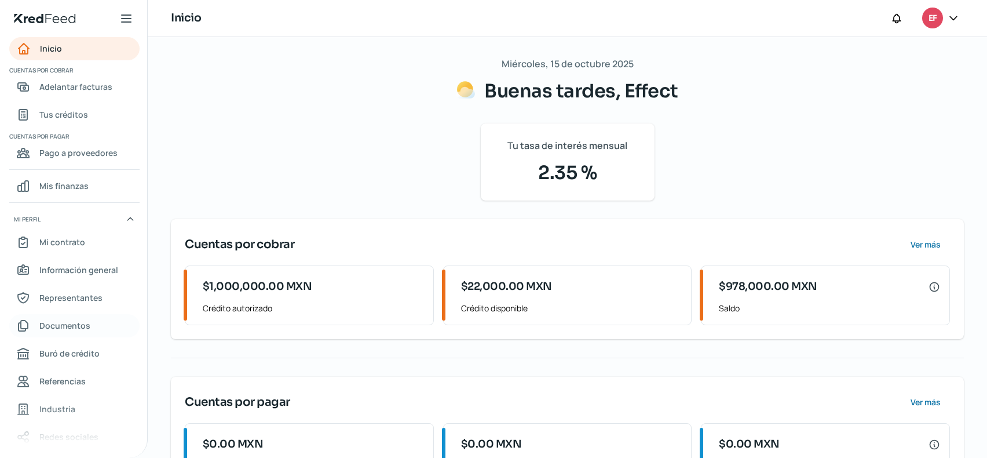
click at [71, 322] on span "Documentos" at bounding box center [64, 325] width 51 height 14
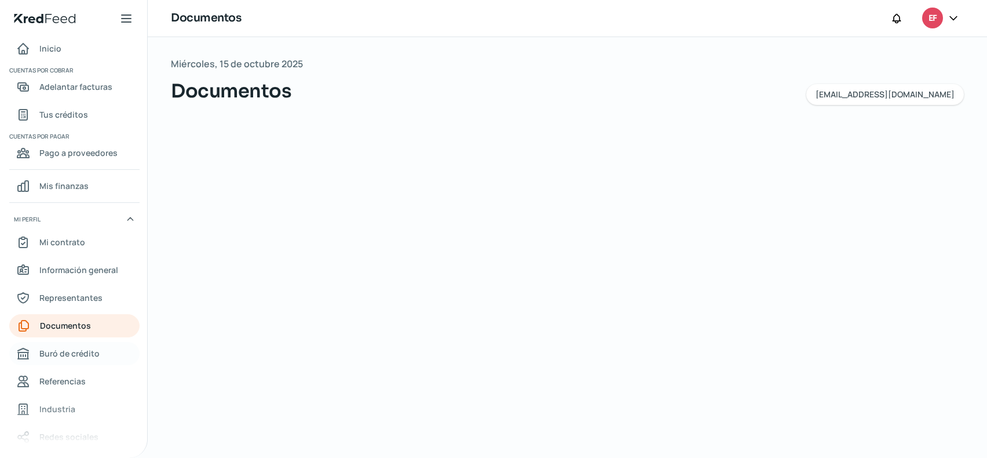
click at [66, 358] on span "Buró de crédito" at bounding box center [69, 353] width 60 height 14
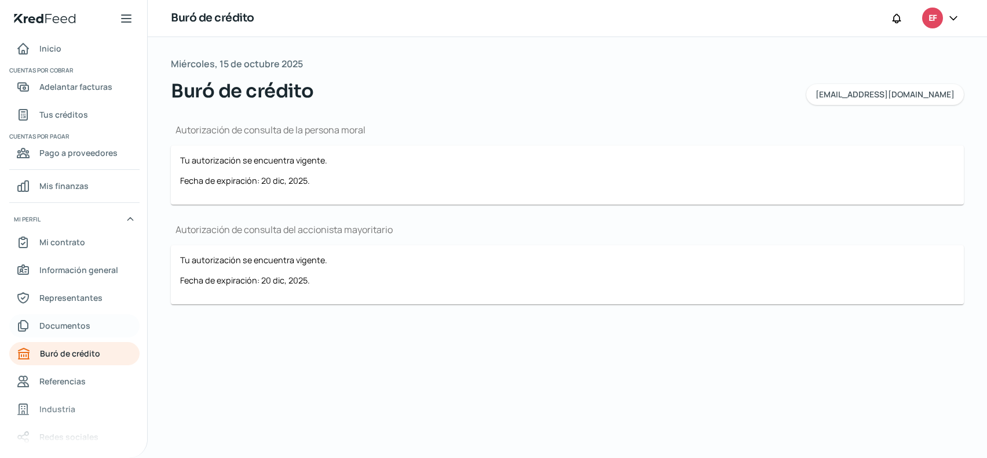
click at [93, 324] on link "Documentos" at bounding box center [74, 325] width 130 height 23
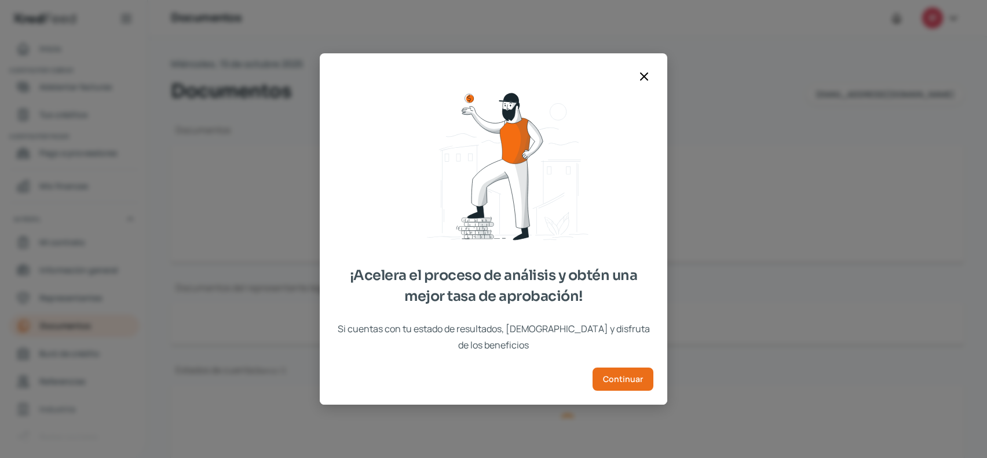
type input "[PERSON_NAME] ACTUALIZADA EFFECT.pdf"
type input "54bb7130-7848-4a94-96d9-ec10e387b0fb-powerOfAttorney.pdf"
type input "eStatementPDFMar2025 (1).pdf"
type input "eStatementPDFFeb2025.pdf"
type input "eStatementPDFJan2025.pdf"
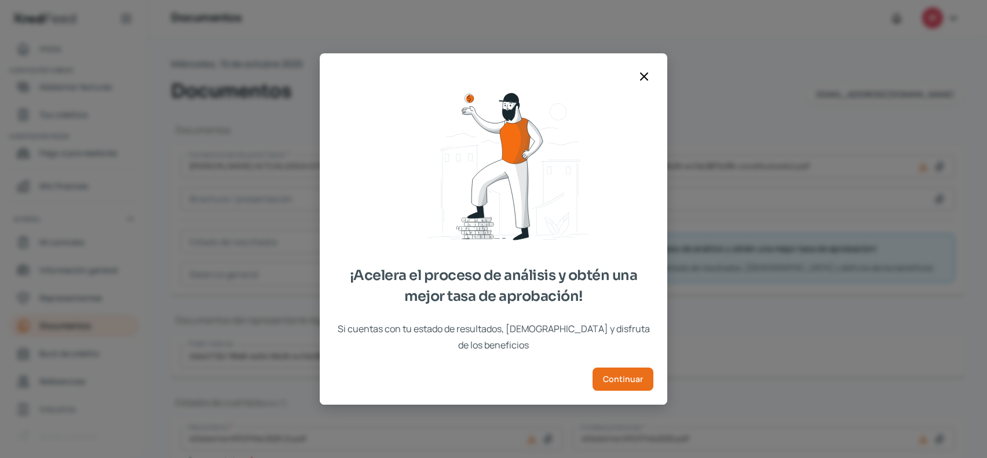
click at [647, 83] on icon at bounding box center [644, 77] width 14 height 14
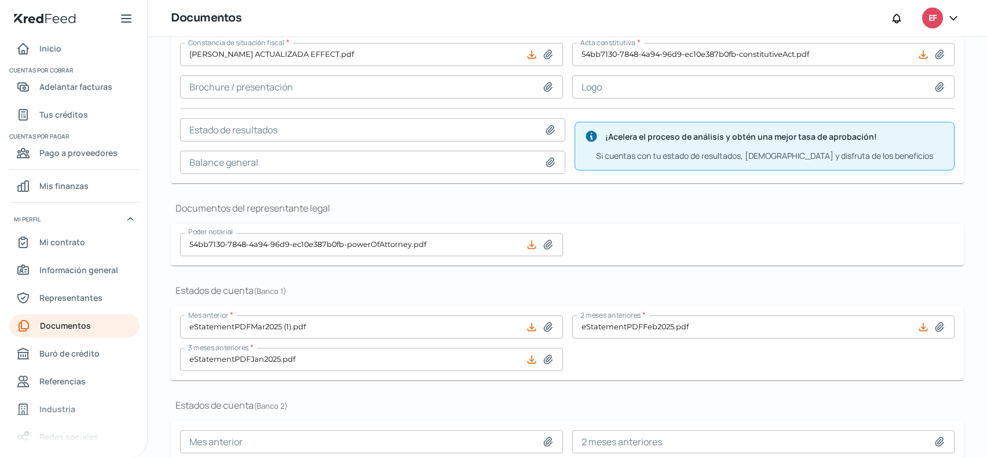
scroll to position [116, 0]
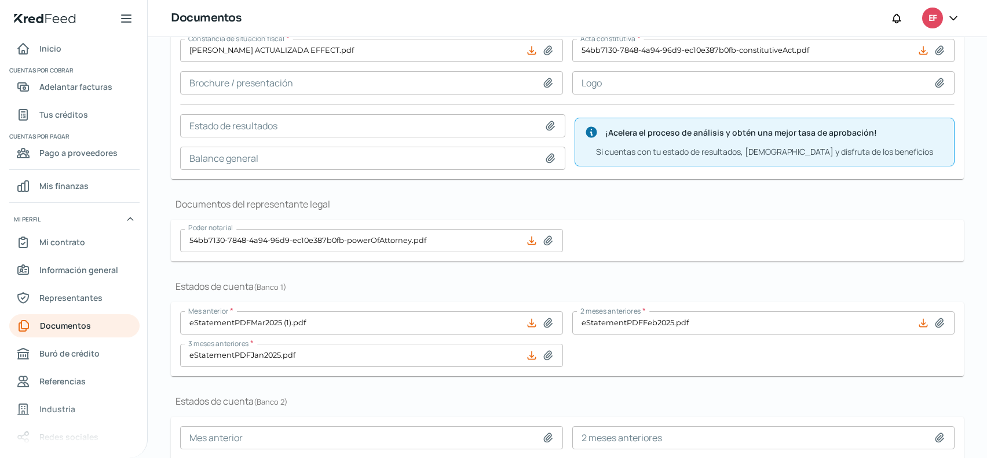
click at [546, 322] on icon at bounding box center [548, 323] width 12 height 12
type input "C:\fakepath\eStatementPDFSep2025effect.pdf"
type input "eStatementPDFSep2025effect.pdf"
click at [934, 323] on icon at bounding box center [940, 323] width 12 height 12
type input "C:\fakepath\eStatementPDFAug2025effect.pdf"
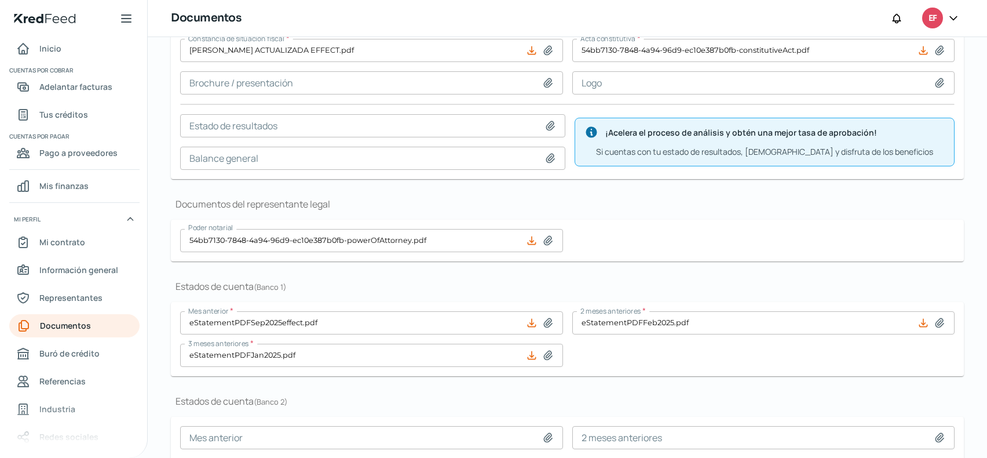
type input "eStatementPDFAug2025effect.pdf"
click at [552, 356] on div at bounding box center [542, 355] width 32 height 12
click at [545, 353] on icon at bounding box center [548, 355] width 12 height 12
type input "C:\fakepath\eStatementPDFJul2025effect.pdf"
type input "eStatementPDFJul2025effect.pdf"
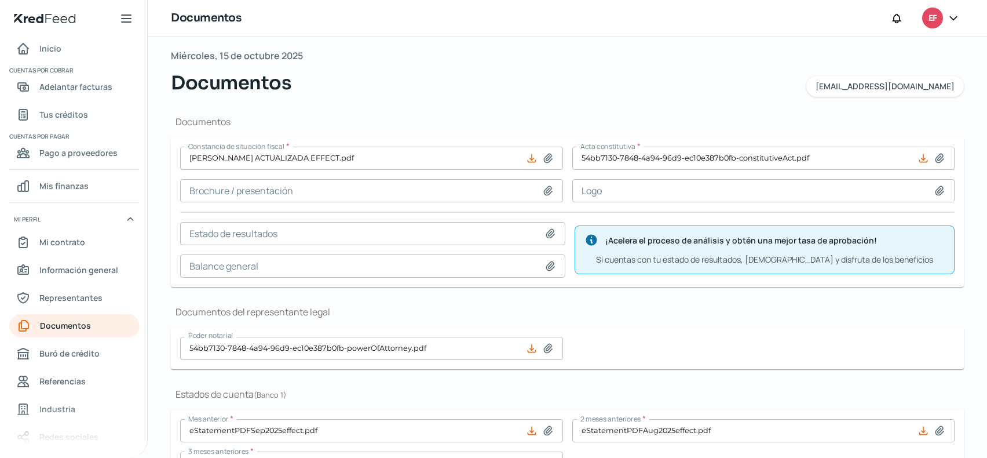
scroll to position [0, 0]
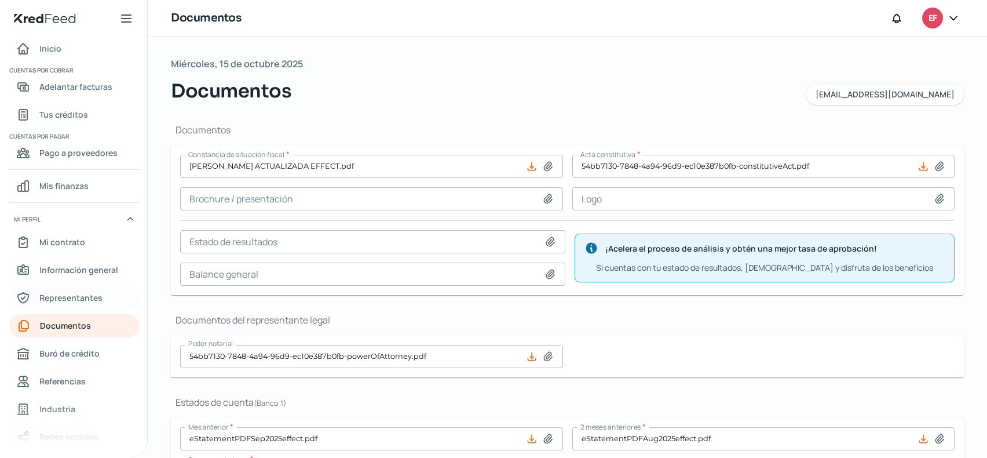
click at [91, 292] on span "Representantes" at bounding box center [70, 297] width 63 height 14
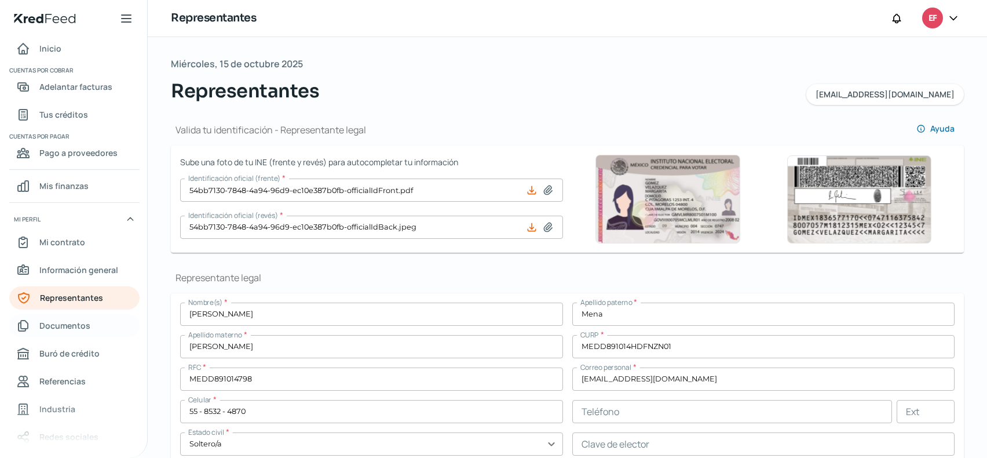
click at [75, 325] on span "Documentos" at bounding box center [64, 325] width 51 height 14
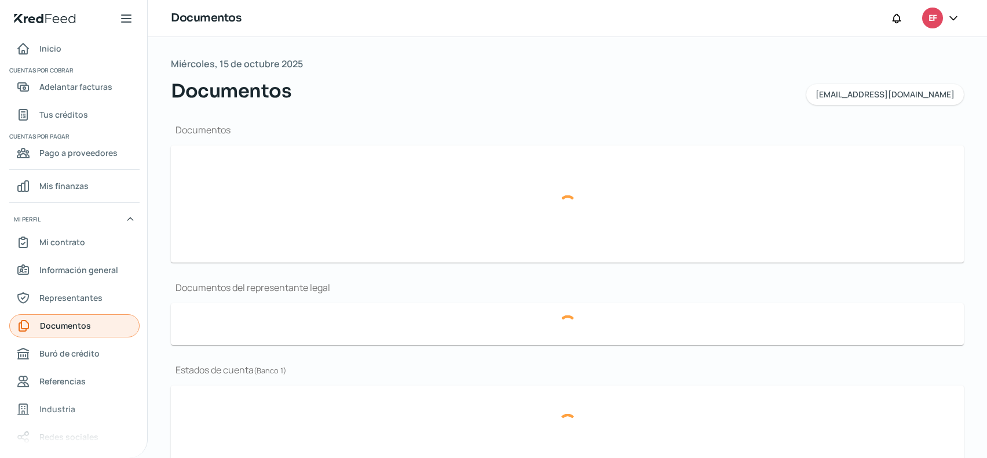
type input "[PERSON_NAME] ACTUALIZADA EFFECT.pdf"
type input "54bb7130-7848-4a94-96d9-ec10e387b0fb-powerOfAttorney.pdf"
type input "eStatementPDFSep2025effect.pdf"
type input "eStatementPDFAug2025effect.pdf"
type input "eStatementPDFJul2025effect.pdf"
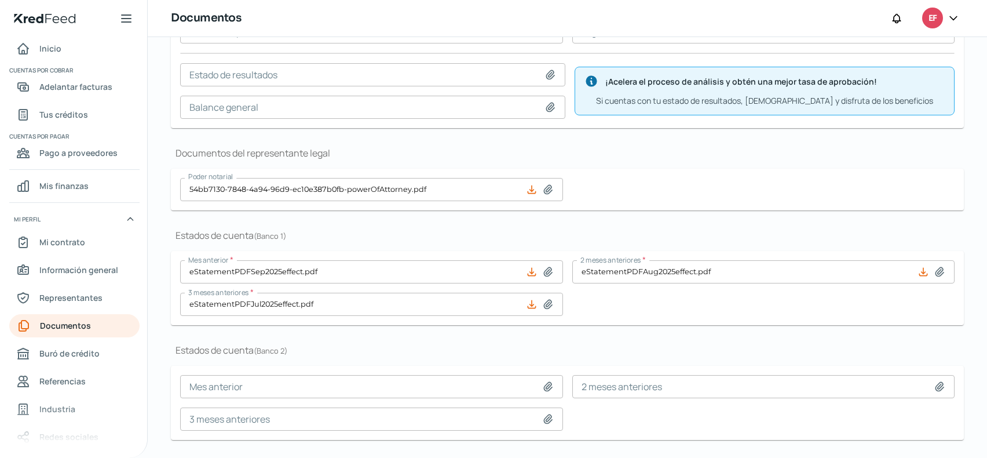
scroll to position [232, 0]
